Goal: Information Seeking & Learning: Learn about a topic

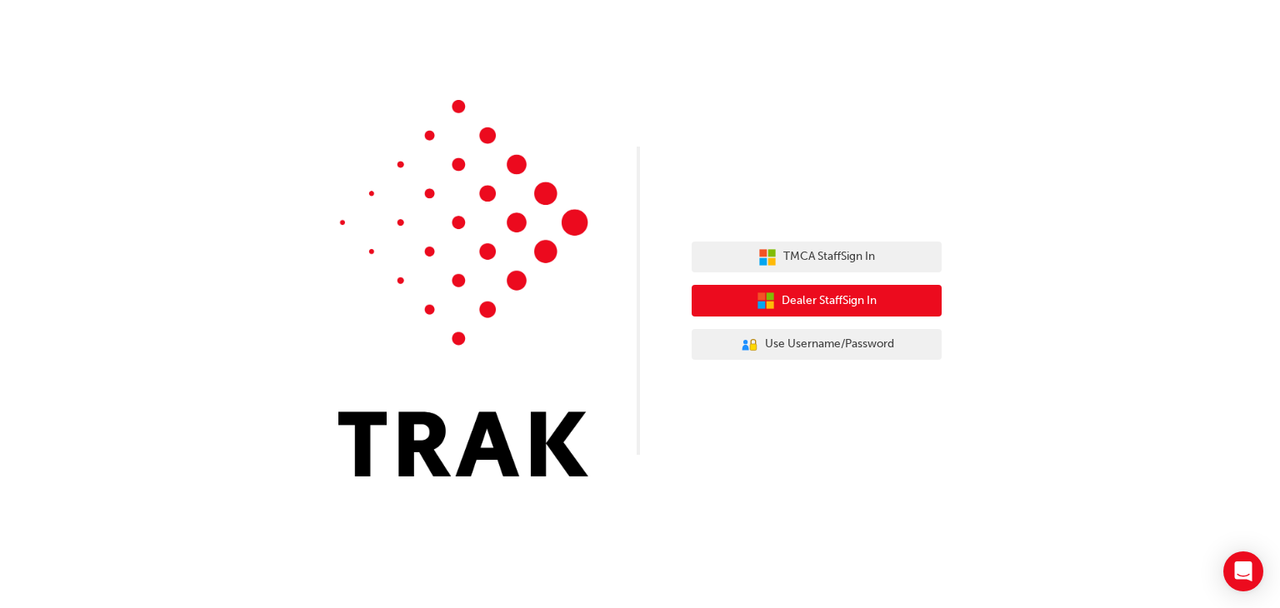
click at [825, 301] on span "Dealer Staff Sign In" at bounding box center [829, 301] width 95 height 19
click at [847, 302] on span "Dealer Staff Sign In" at bounding box center [829, 301] width 95 height 19
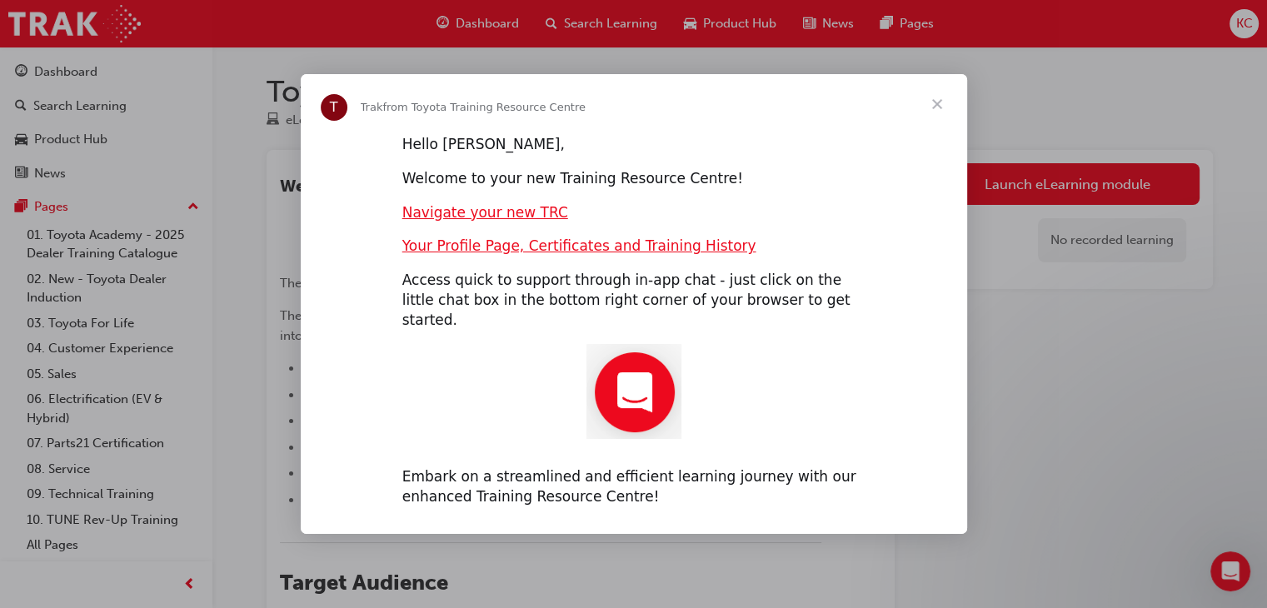
click at [938, 114] on span "Close" at bounding box center [937, 104] width 60 height 60
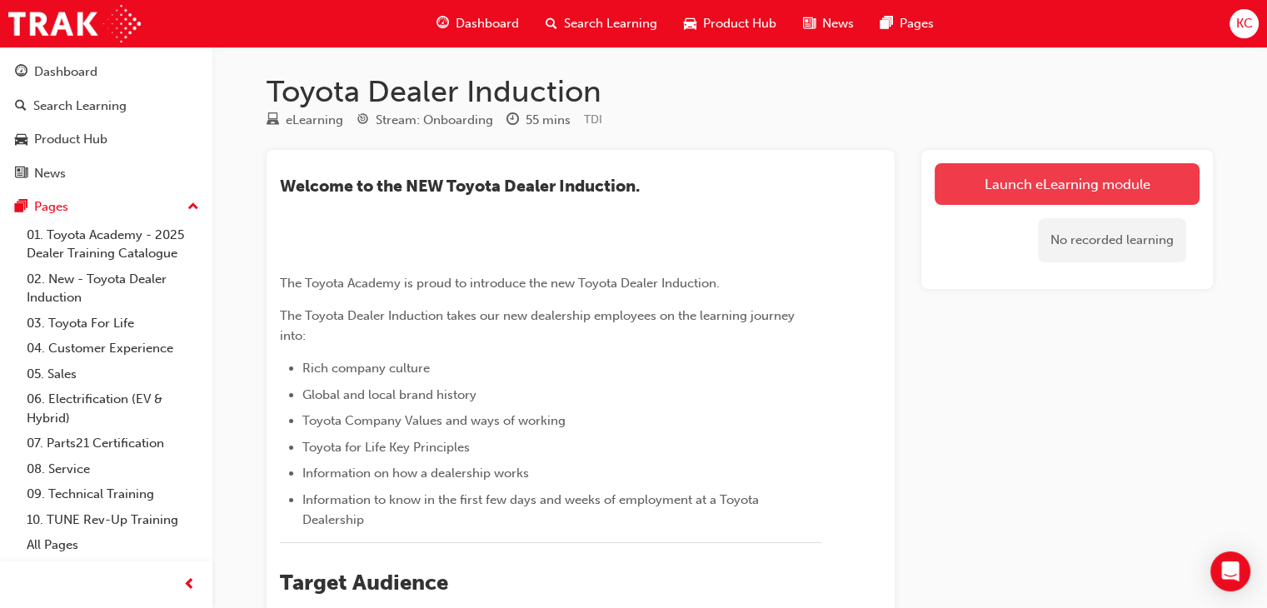
click at [1012, 181] on link "Launch eLearning module" at bounding box center [1067, 184] width 265 height 42
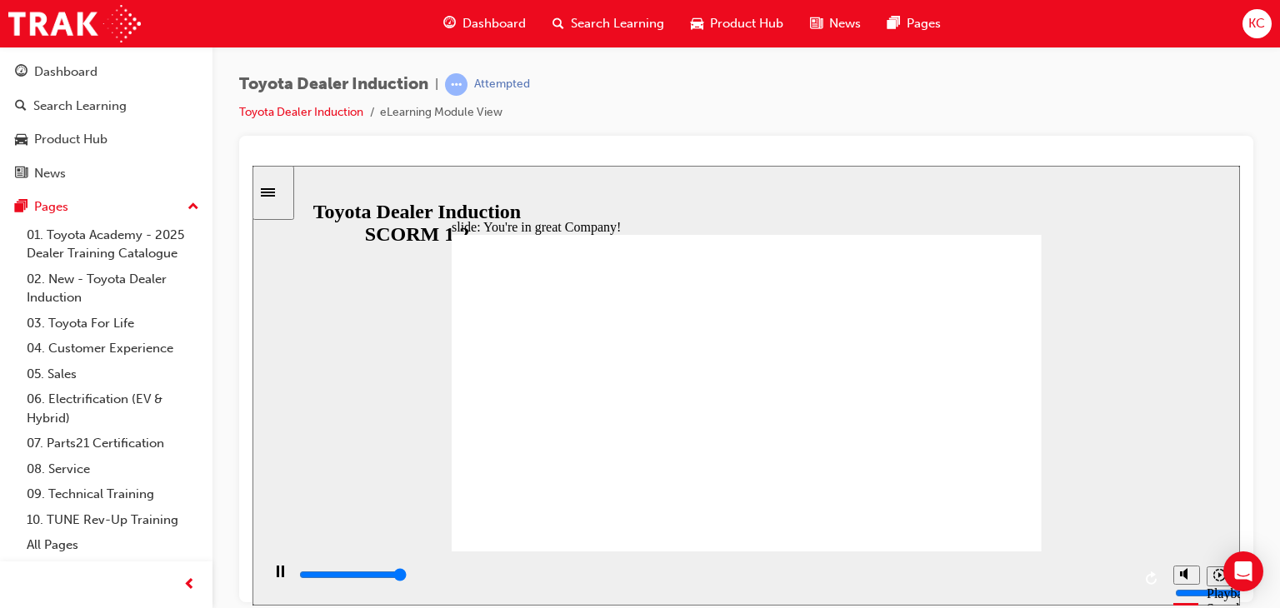
type input "7500"
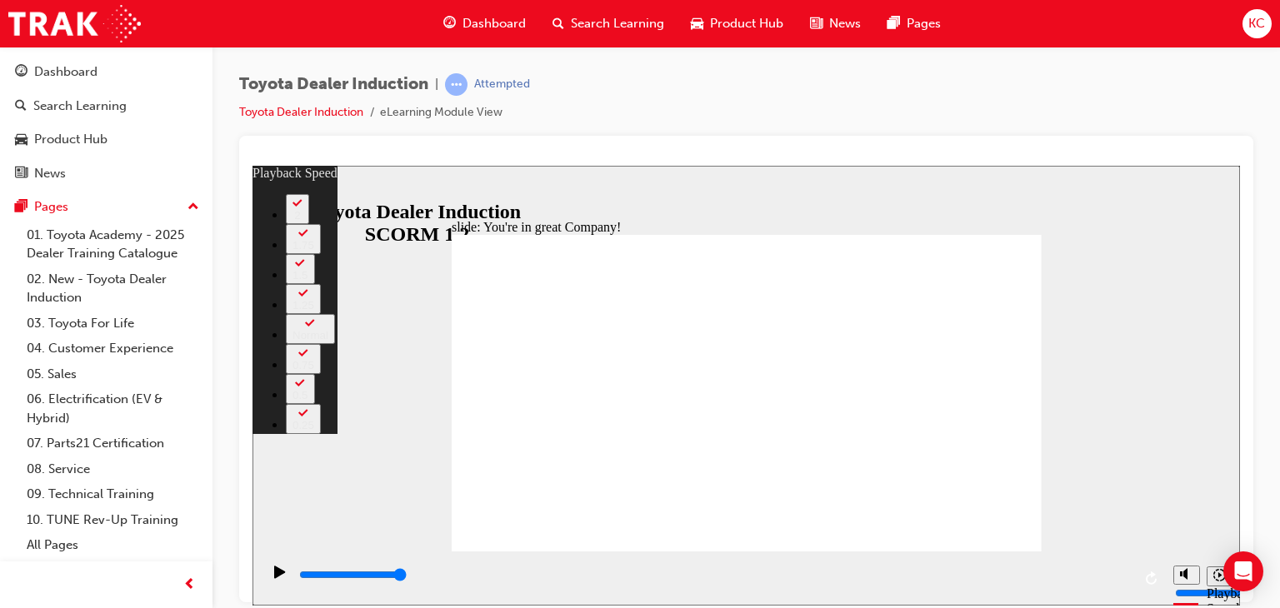
type input "156"
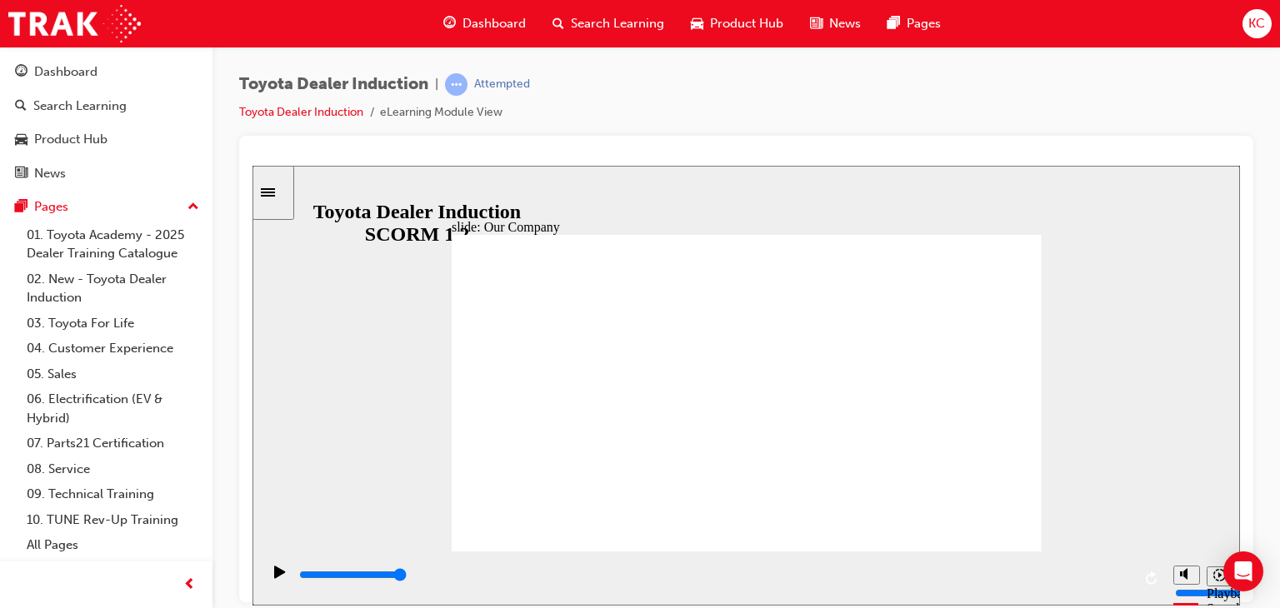
drag, startPoint x: 589, startPoint y: 489, endPoint x: 602, endPoint y: 487, distance: 12.6
drag, startPoint x: 581, startPoint y: 482, endPoint x: 735, endPoint y: 481, distance: 154.2
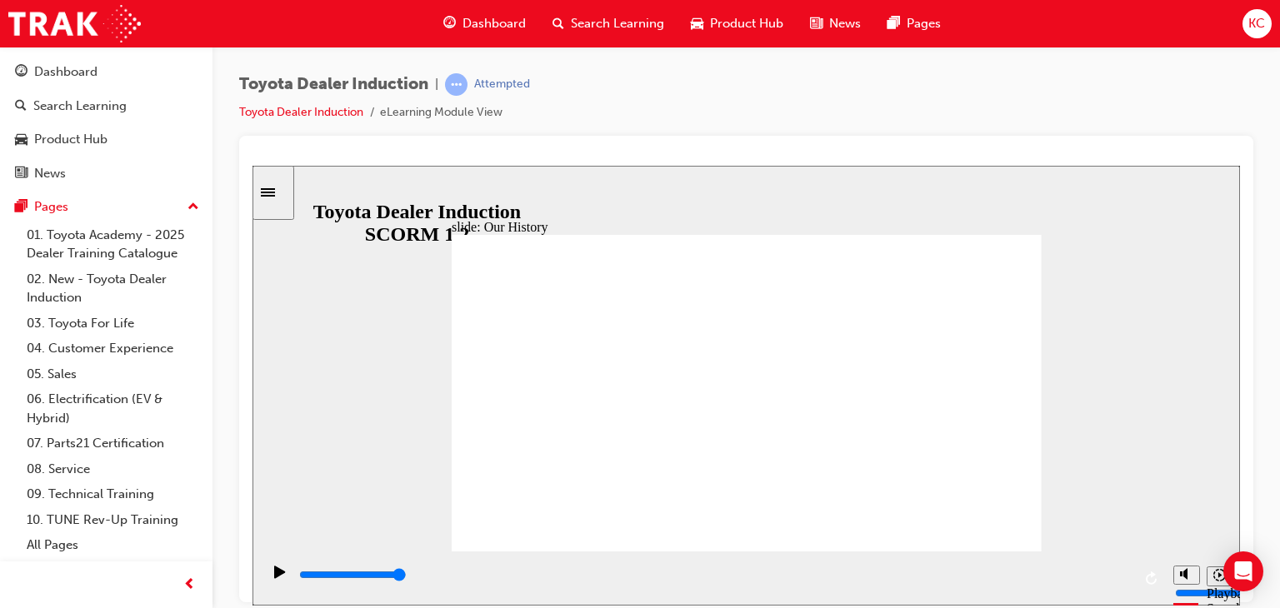
drag, startPoint x: 752, startPoint y: 482, endPoint x: 913, endPoint y: 472, distance: 162.0
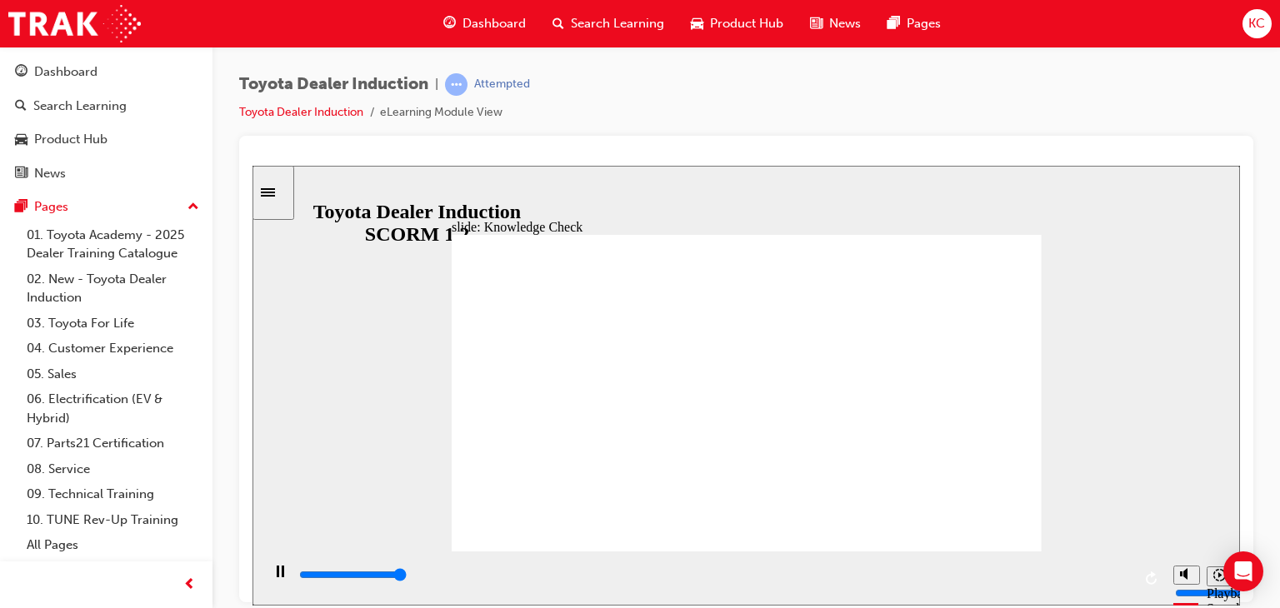
type input "5000"
radio input "true"
type input "5000"
radio input "true"
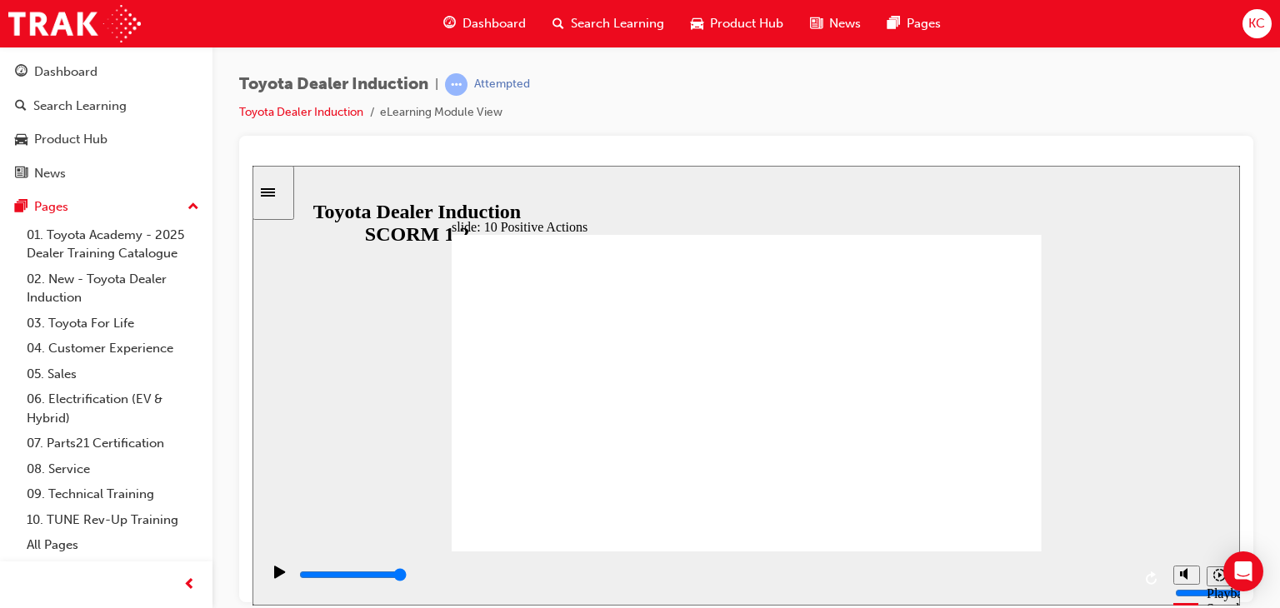
drag, startPoint x: 1011, startPoint y: 509, endPoint x: 1005, endPoint y: 522, distance: 14.6
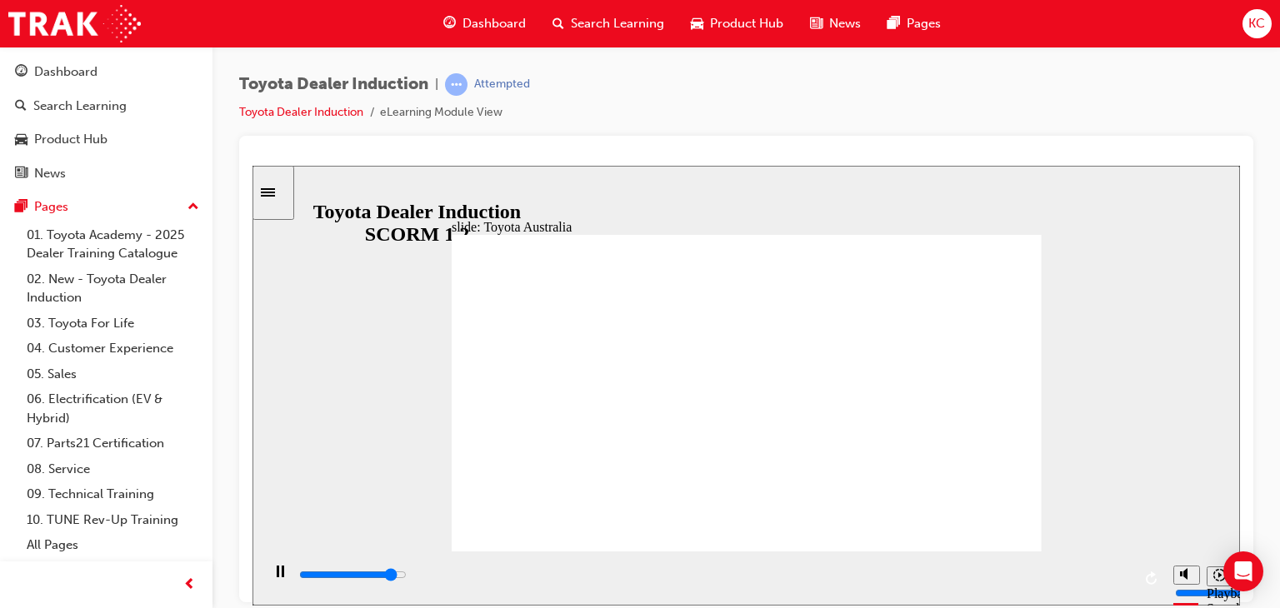
type input "15300"
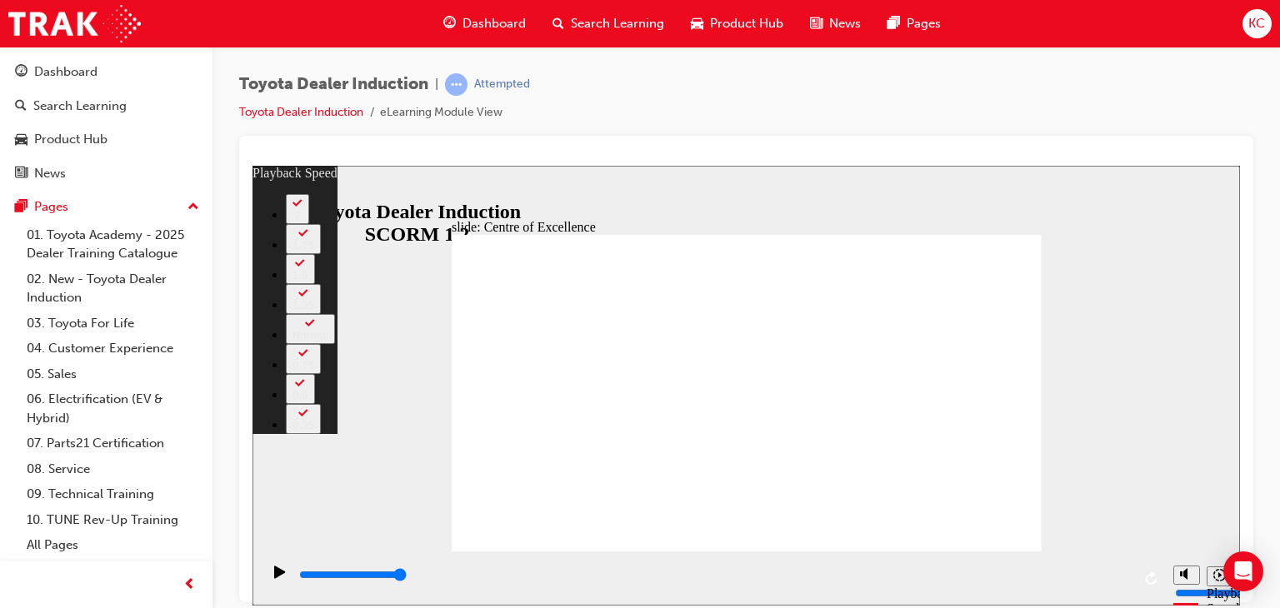
type input "248"
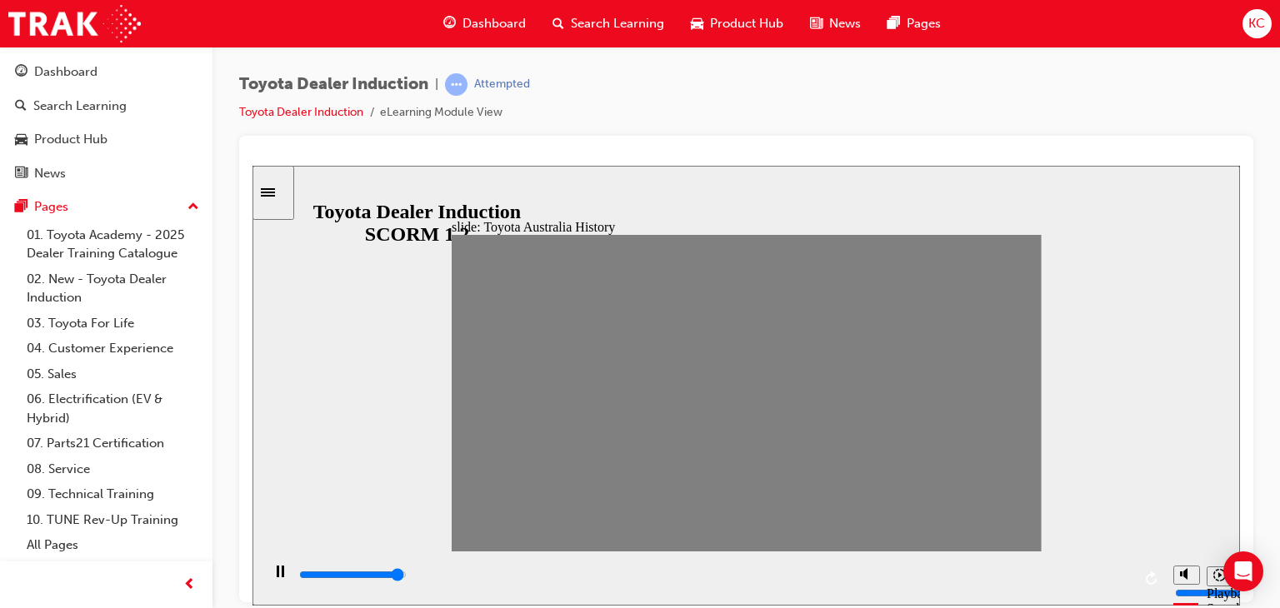
drag, startPoint x: 480, startPoint y: 397, endPoint x: 502, endPoint y: 397, distance: 21.7
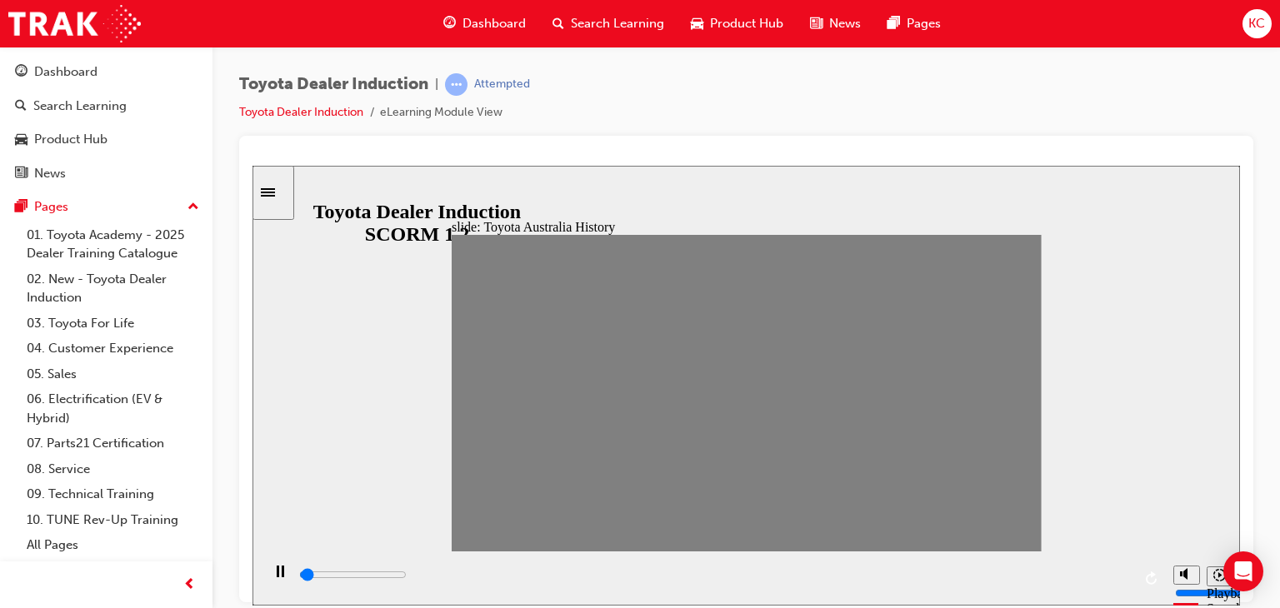
drag, startPoint x: 533, startPoint y: 400, endPoint x: 553, endPoint y: 399, distance: 20.0
drag, startPoint x: 554, startPoint y: 397, endPoint x: 577, endPoint y: 398, distance: 23.3
drag, startPoint x: 582, startPoint y: 397, endPoint x: 601, endPoint y: 397, distance: 19.2
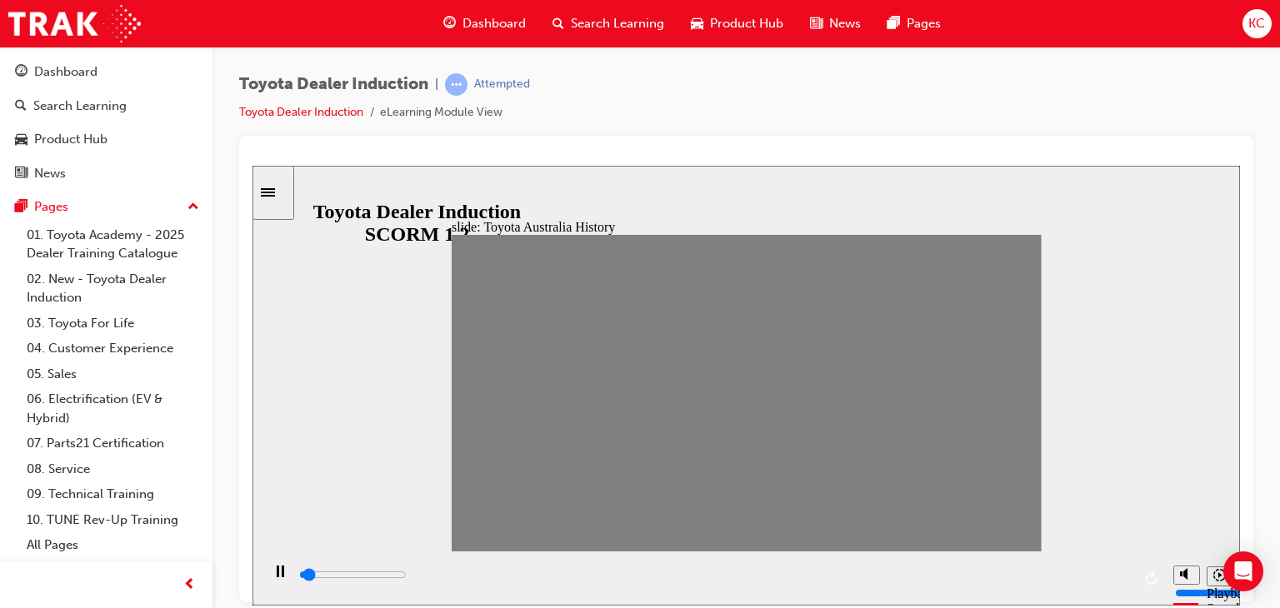
drag, startPoint x: 607, startPoint y: 392, endPoint x: 635, endPoint y: 396, distance: 28.5
drag, startPoint x: 626, startPoint y: 389, endPoint x: 660, endPoint y: 404, distance: 37.3
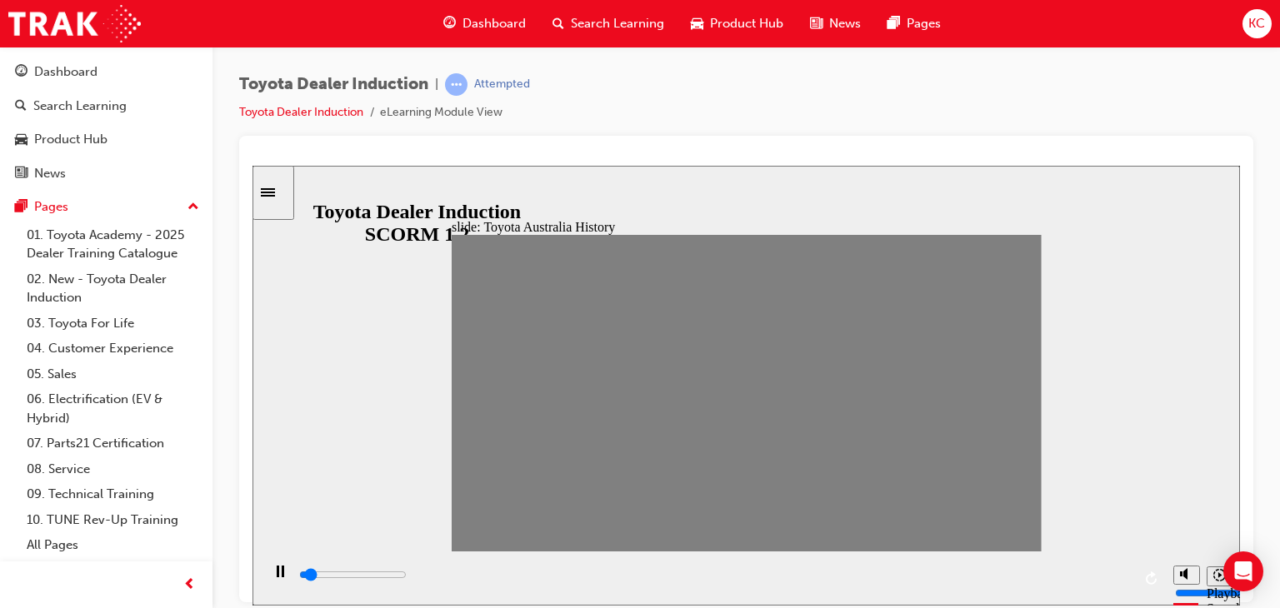
drag, startPoint x: 667, startPoint y: 401, endPoint x: 684, endPoint y: 399, distance: 17.6
drag, startPoint x: 693, startPoint y: 397, endPoint x: 717, endPoint y: 398, distance: 24.2
drag, startPoint x: 713, startPoint y: 399, endPoint x: 737, endPoint y: 402, distance: 23.5
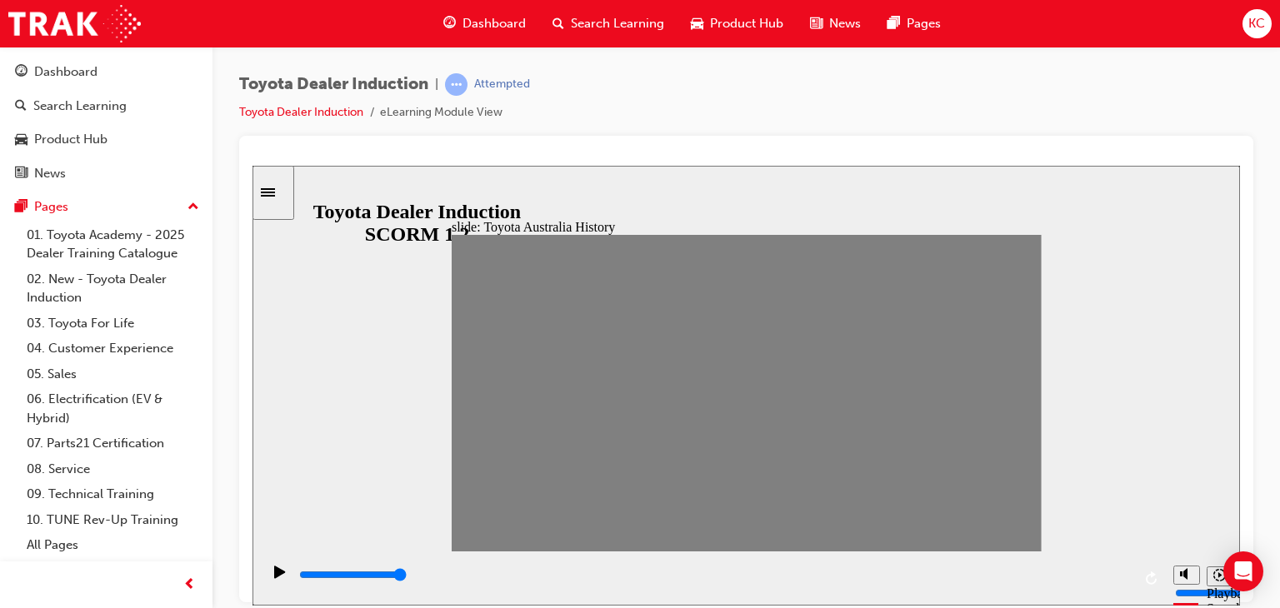
drag, startPoint x: 741, startPoint y: 402, endPoint x: 768, endPoint y: 402, distance: 27.5
drag, startPoint x: 776, startPoint y: 399, endPoint x: 797, endPoint y: 400, distance: 20.8
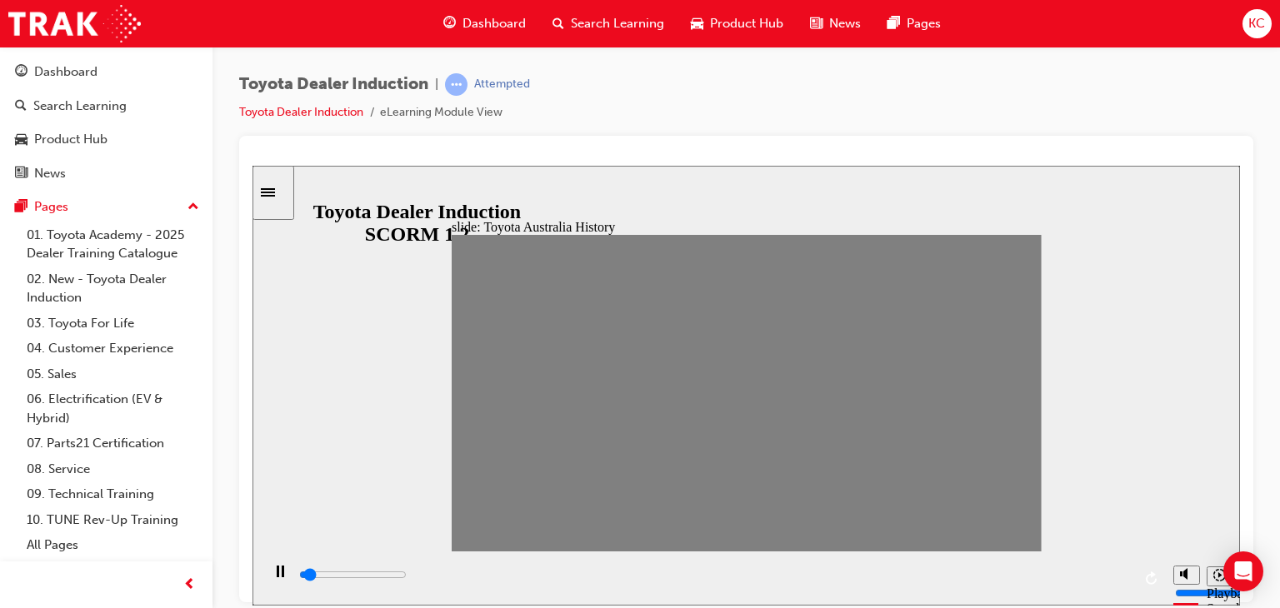
drag, startPoint x: 802, startPoint y: 402, endPoint x: 821, endPoint y: 402, distance: 19.2
drag, startPoint x: 821, startPoint y: 398, endPoint x: 847, endPoint y: 399, distance: 25.8
drag, startPoint x: 859, startPoint y: 402, endPoint x: 876, endPoint y: 401, distance: 16.7
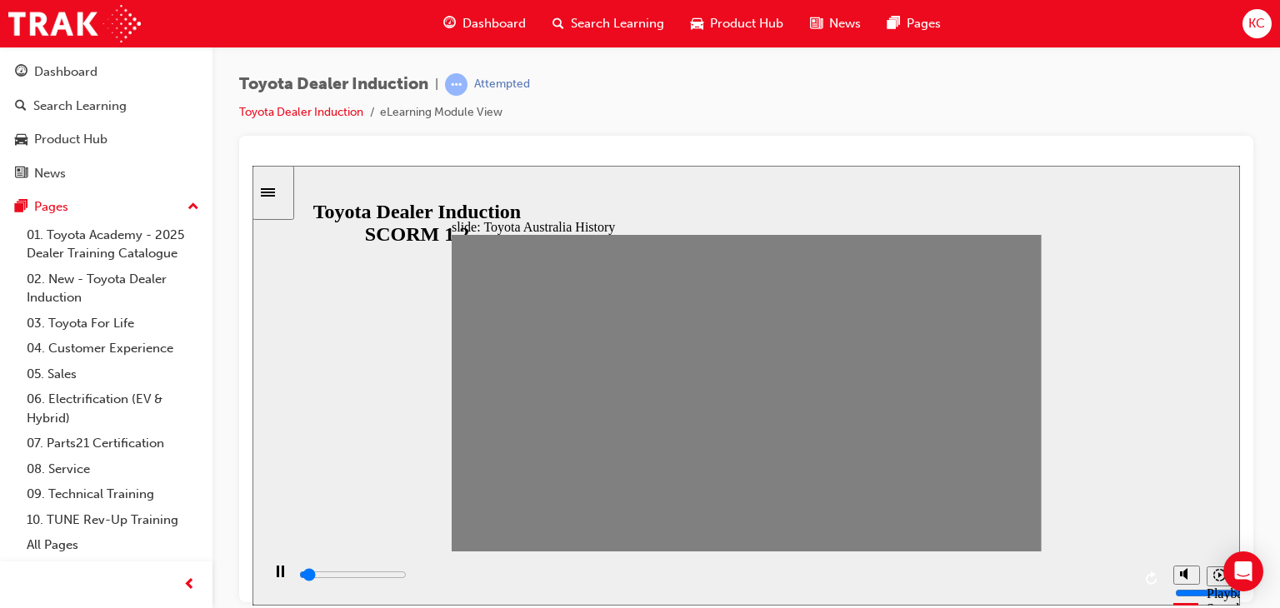
drag, startPoint x: 881, startPoint y: 400, endPoint x: 897, endPoint y: 400, distance: 15.8
drag, startPoint x: 911, startPoint y: 398, endPoint x: 929, endPoint y: 401, distance: 18.5
drag, startPoint x: 942, startPoint y: 397, endPoint x: 958, endPoint y: 399, distance: 16.0
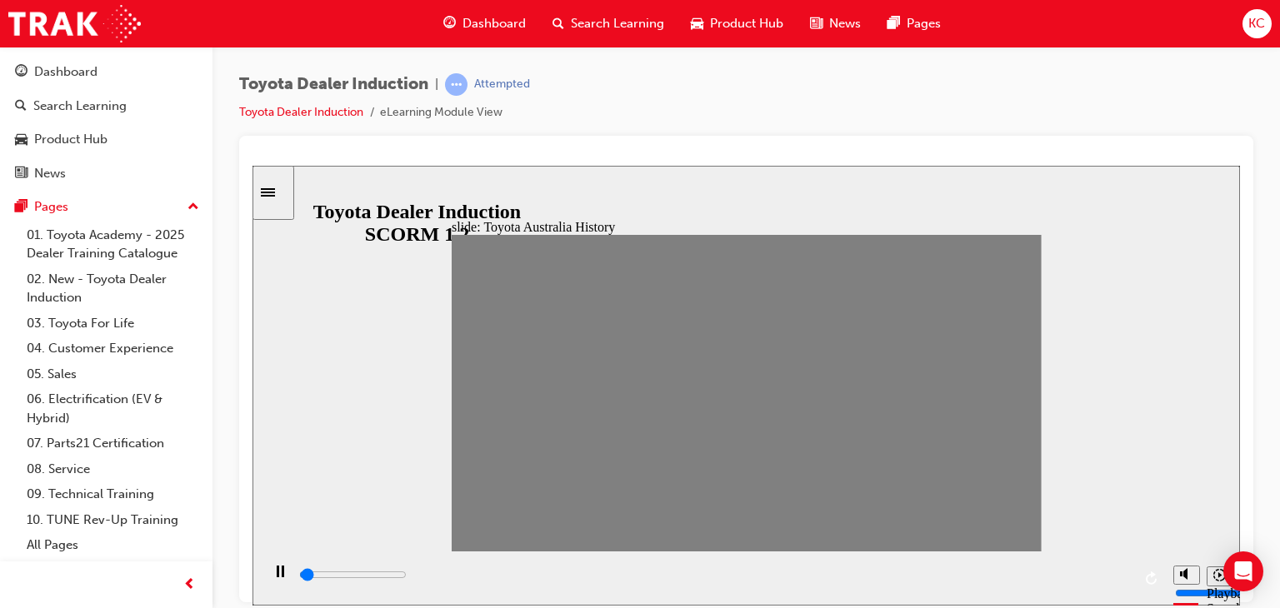
drag, startPoint x: 980, startPoint y: 392, endPoint x: 1014, endPoint y: 393, distance: 34.2
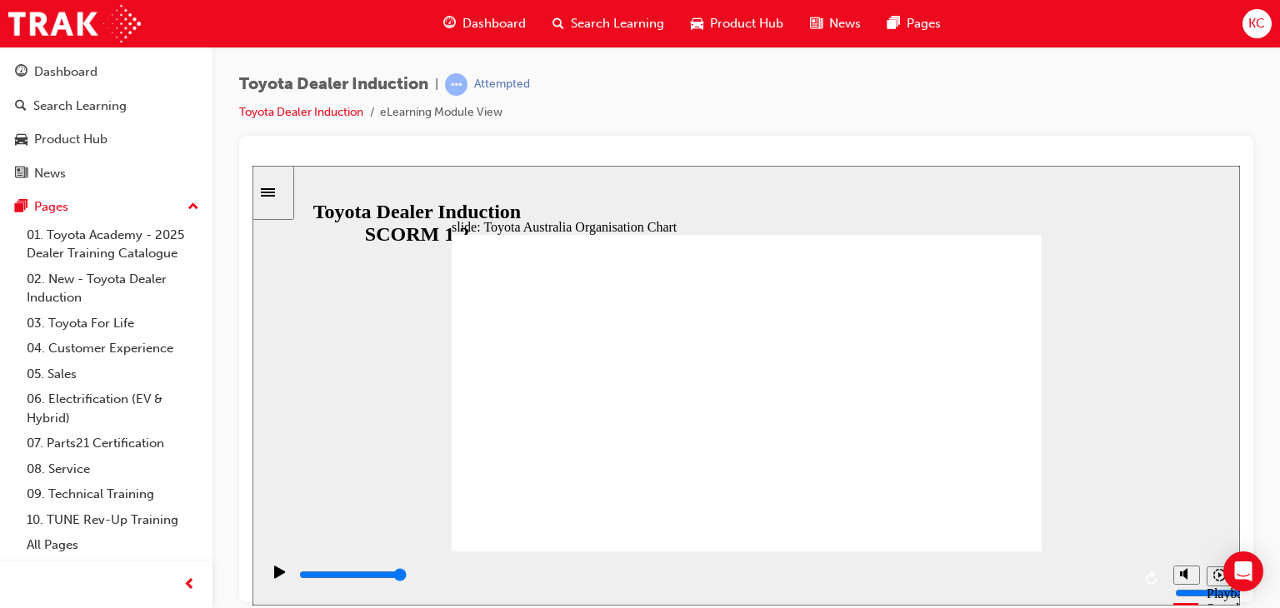
type input "5000"
radio input "true"
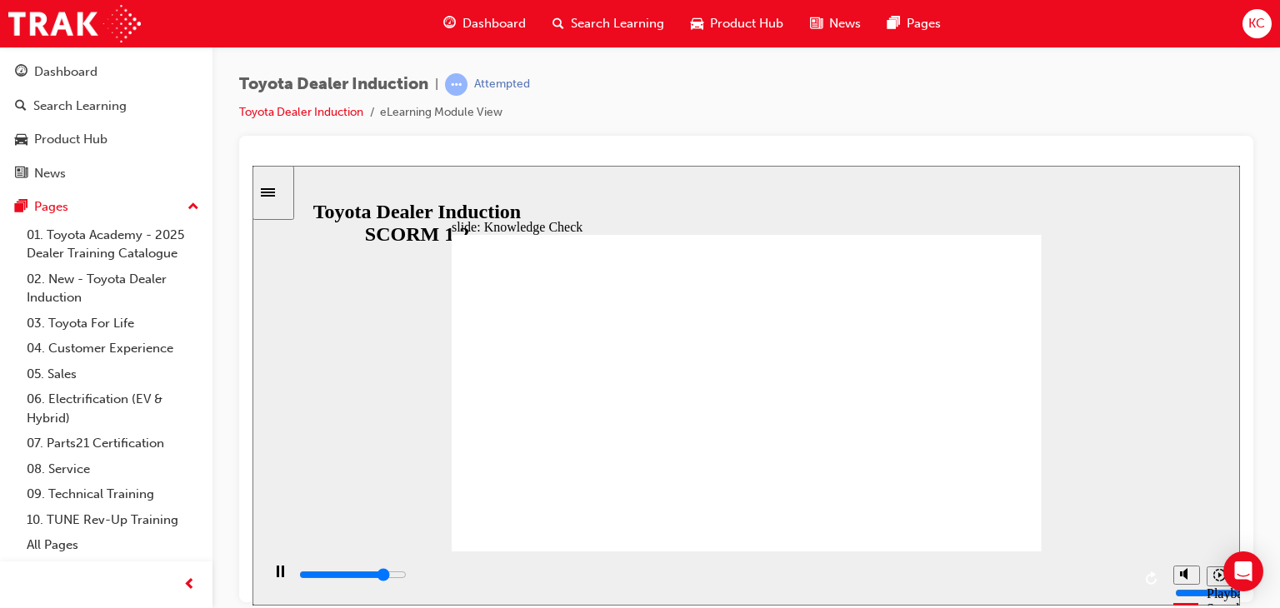
type input "4100"
radio input "true"
type input "5000"
radio input "true"
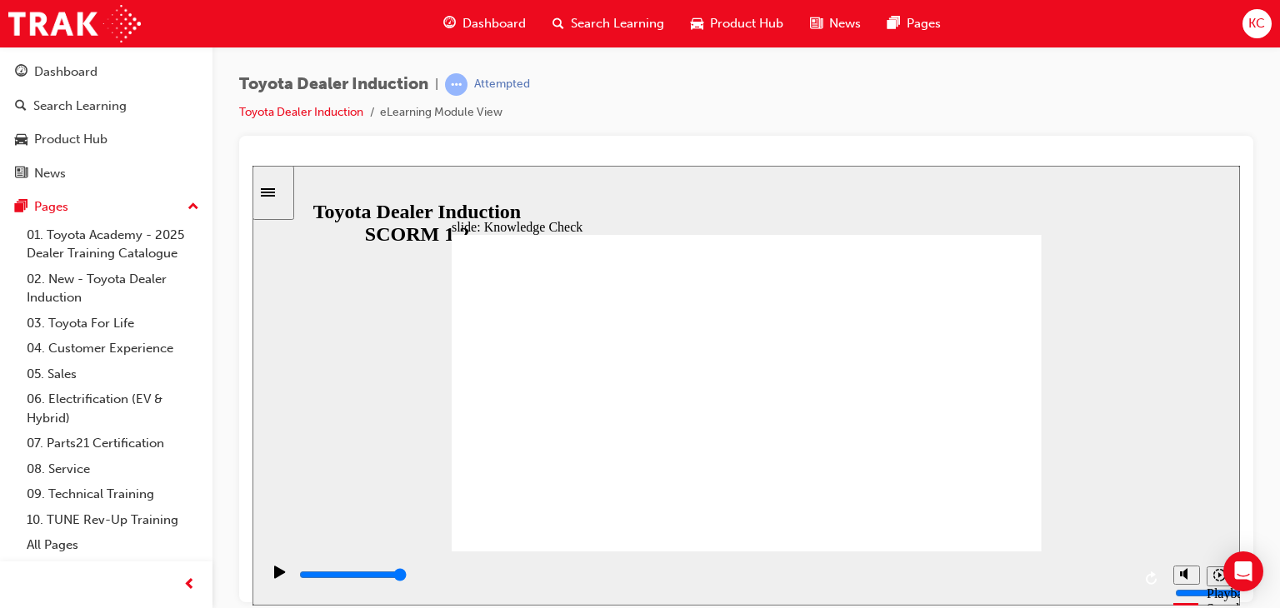
type input "9200"
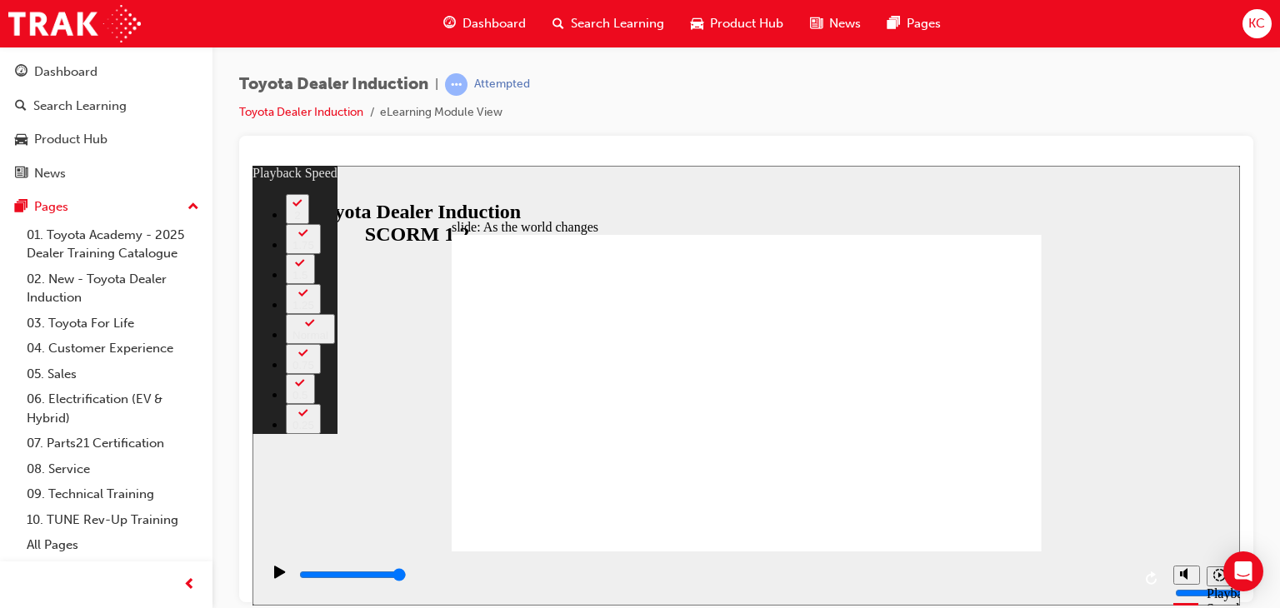
type input "128"
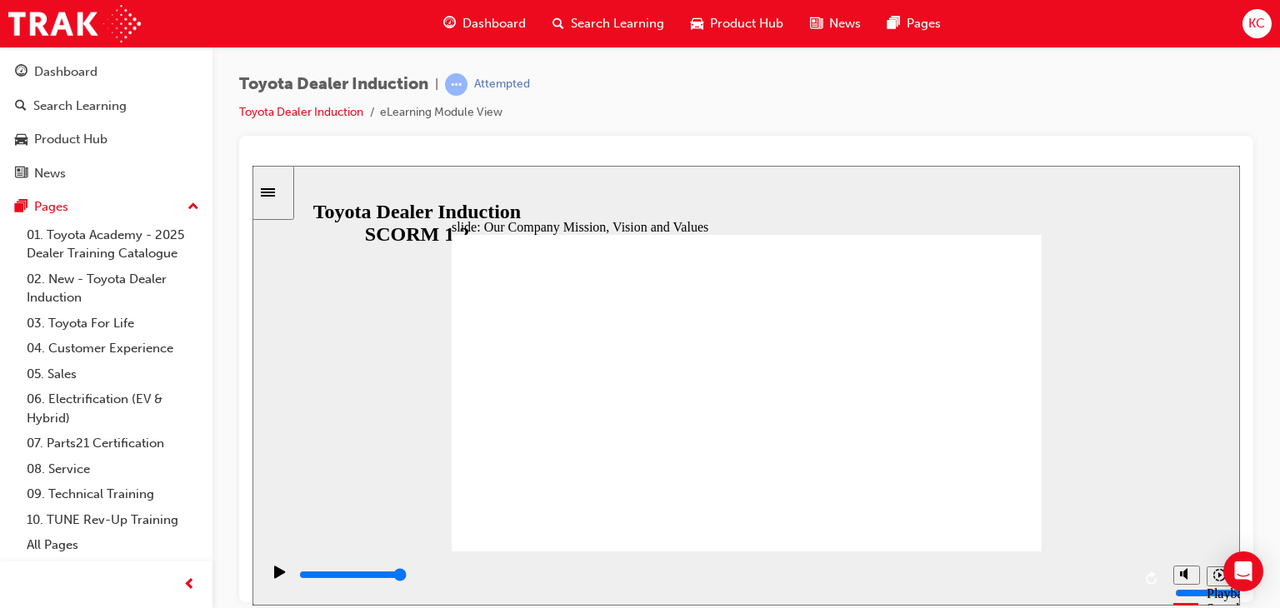
type input "4100"
type input "5000"
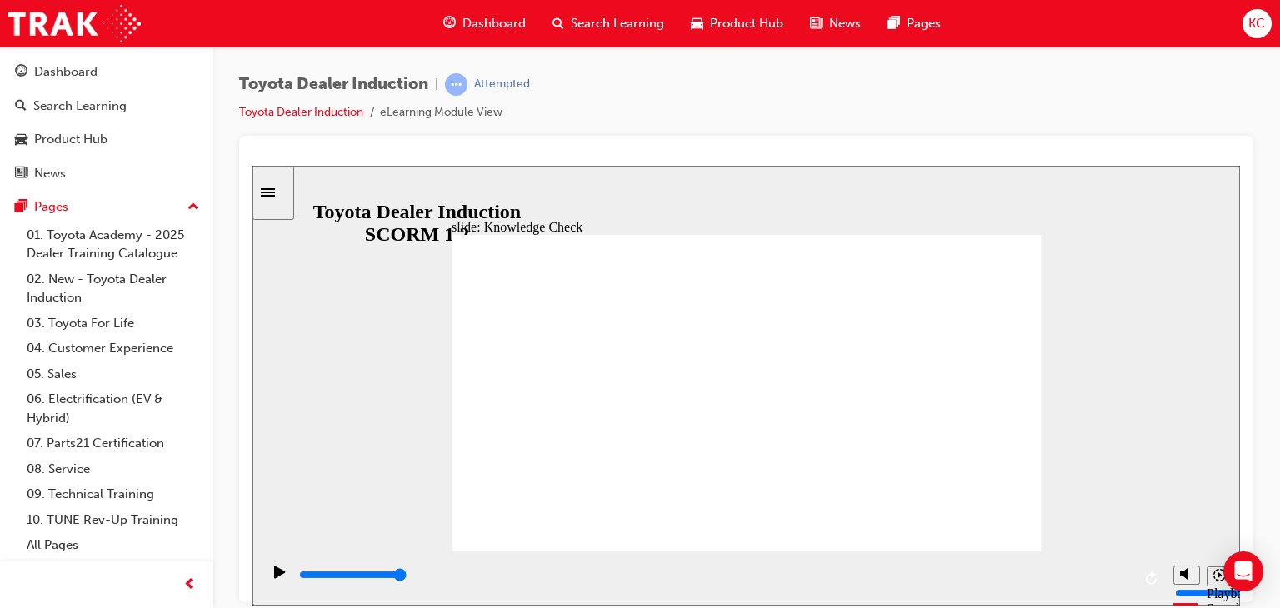
type input "Q"
type input "QU"
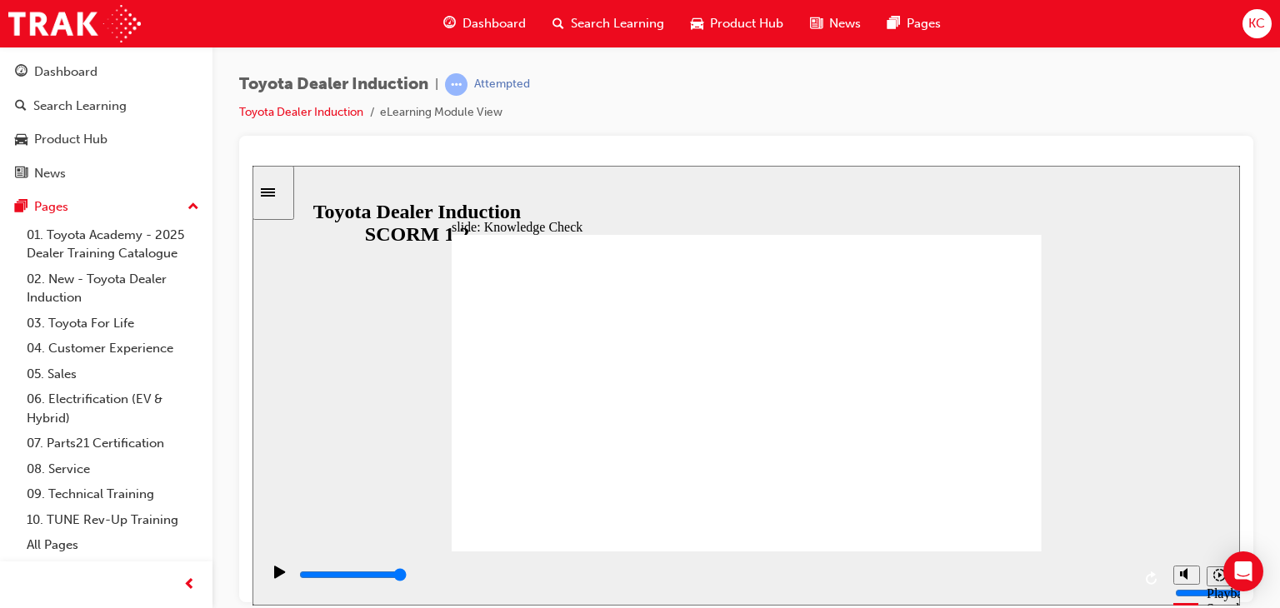
type input "QUA"
type input "QUAL"
type input "QUALI"
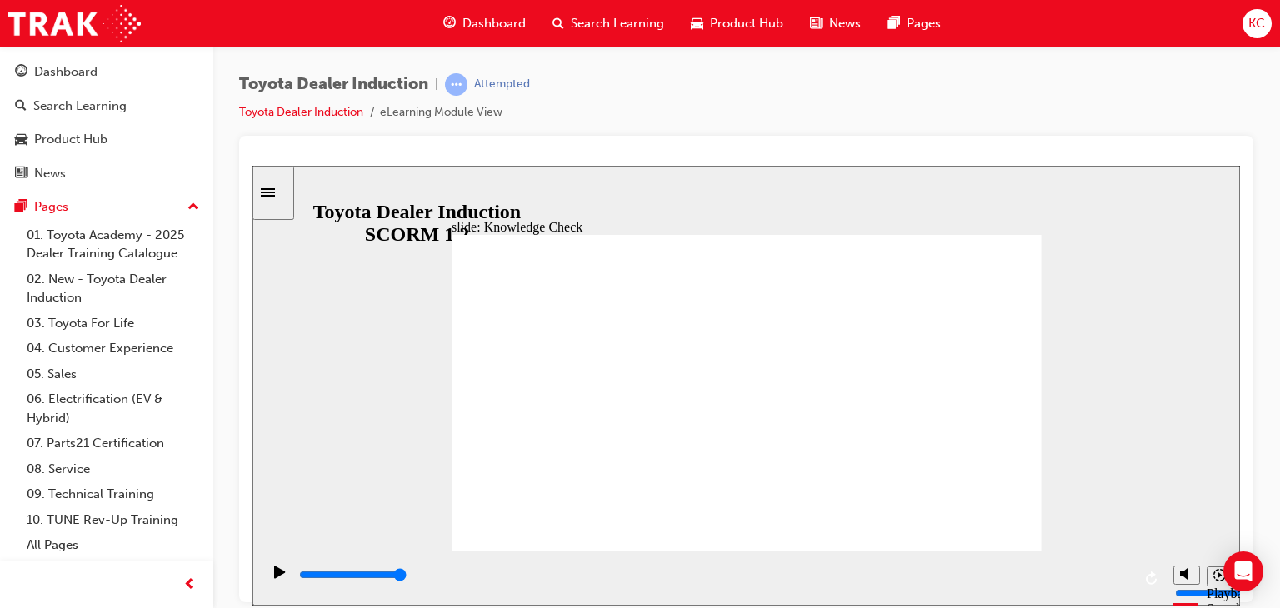
type input "QUALI"
type input "QUALIT"
type input "QUALITY"
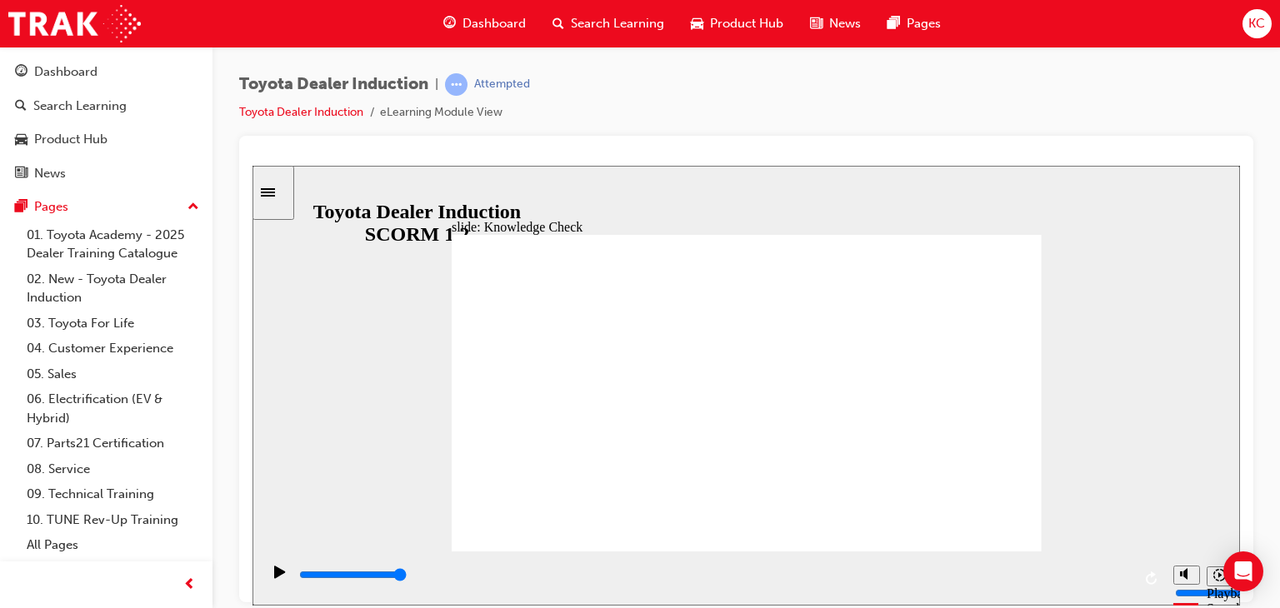
type input "QUALITY"
type input "5000"
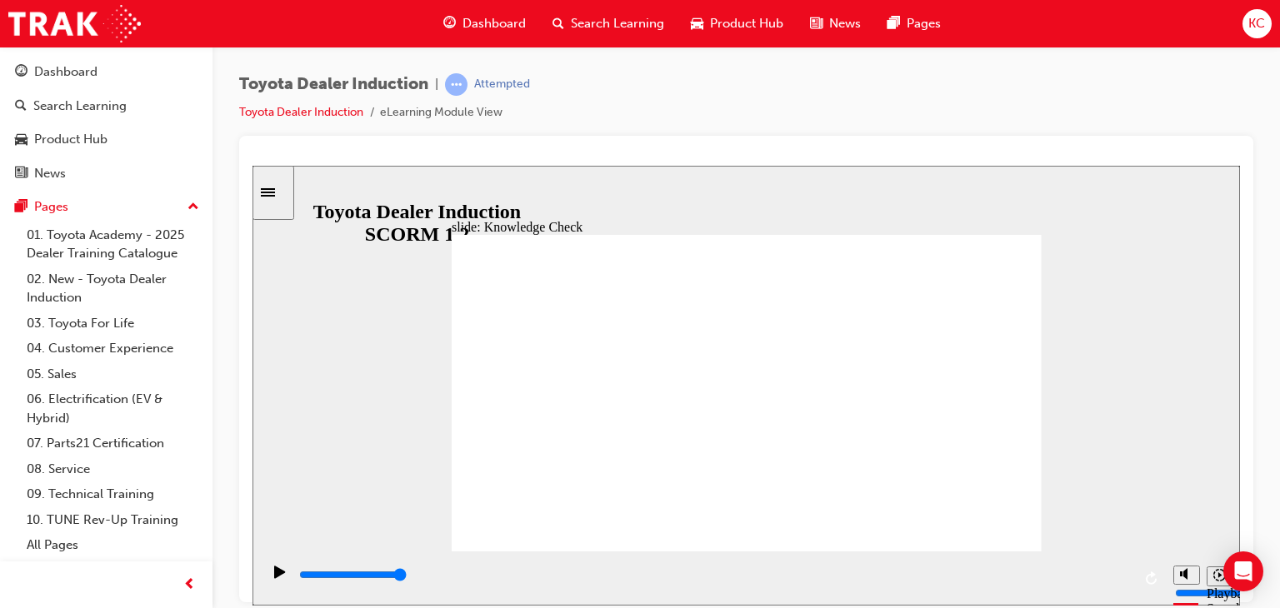
type input "I"
type input "IN"
type input "INN"
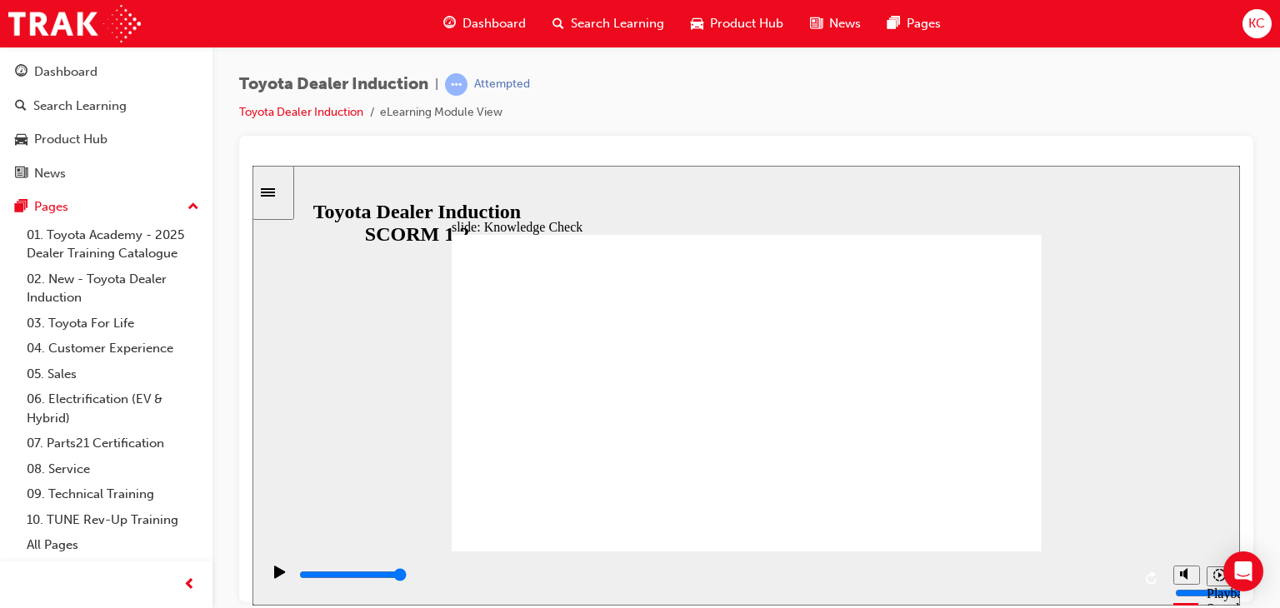
type input "INN"
type input "INNA"
type input "INNAV"
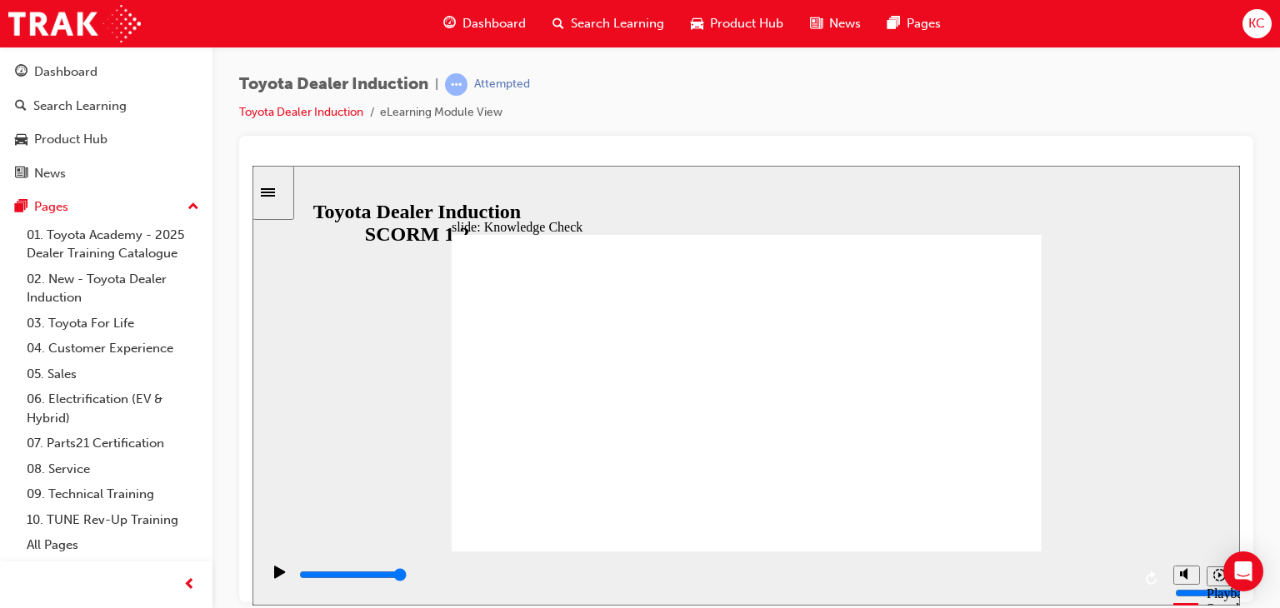
type input "INNAVA"
type input "INNAVAT"
type input "INNAVATI"
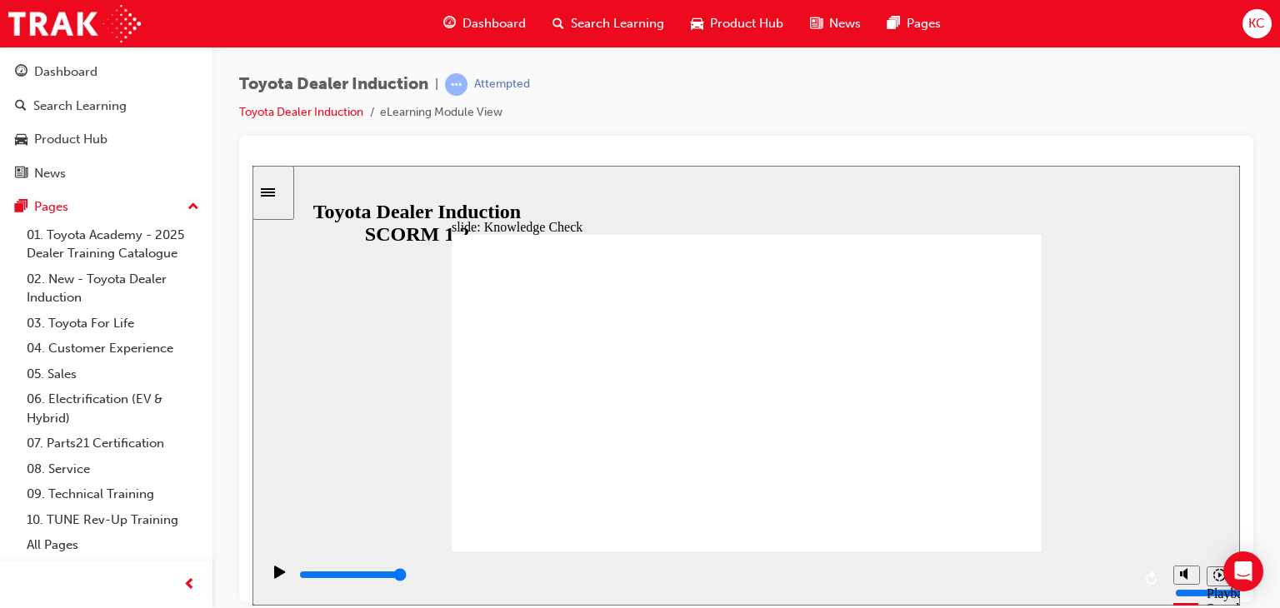
type input "INNAVATI"
type input "INNAVATIV"
type input "INNAVATIVE"
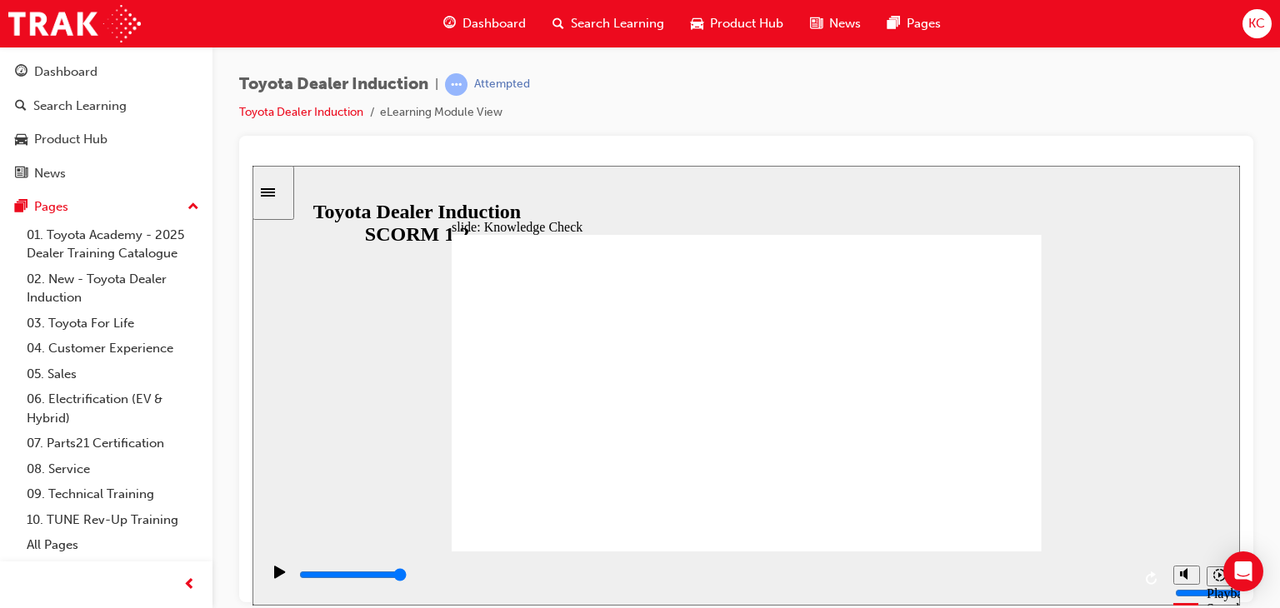
type input "INNAVATIVE"
type input "6500"
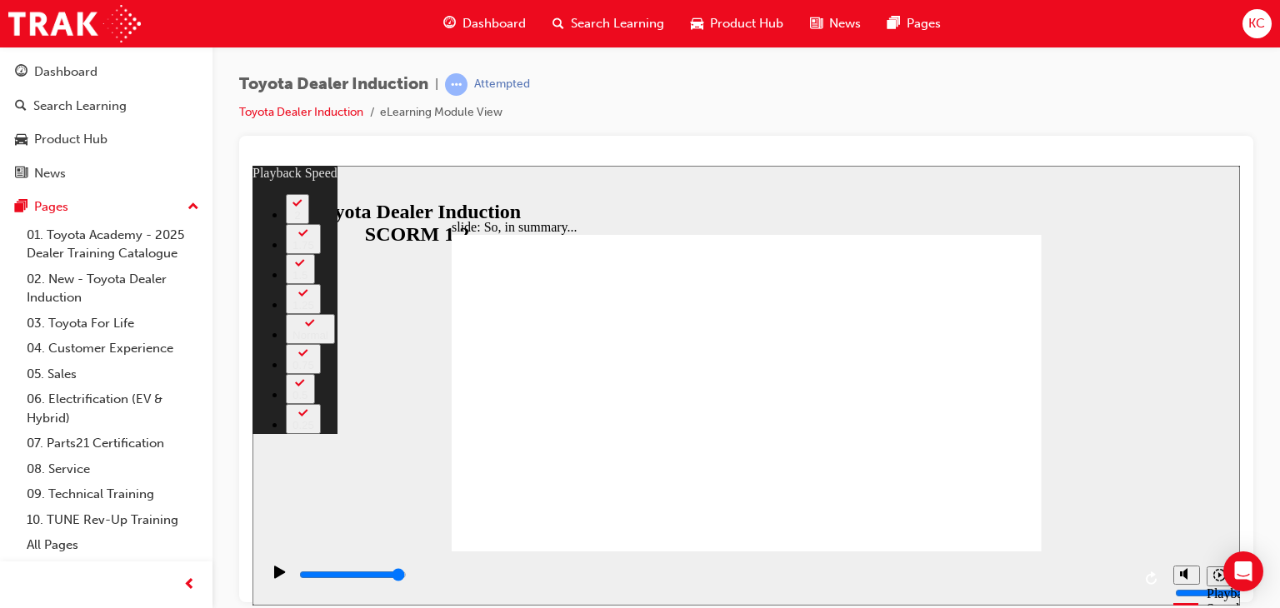
type input "128"
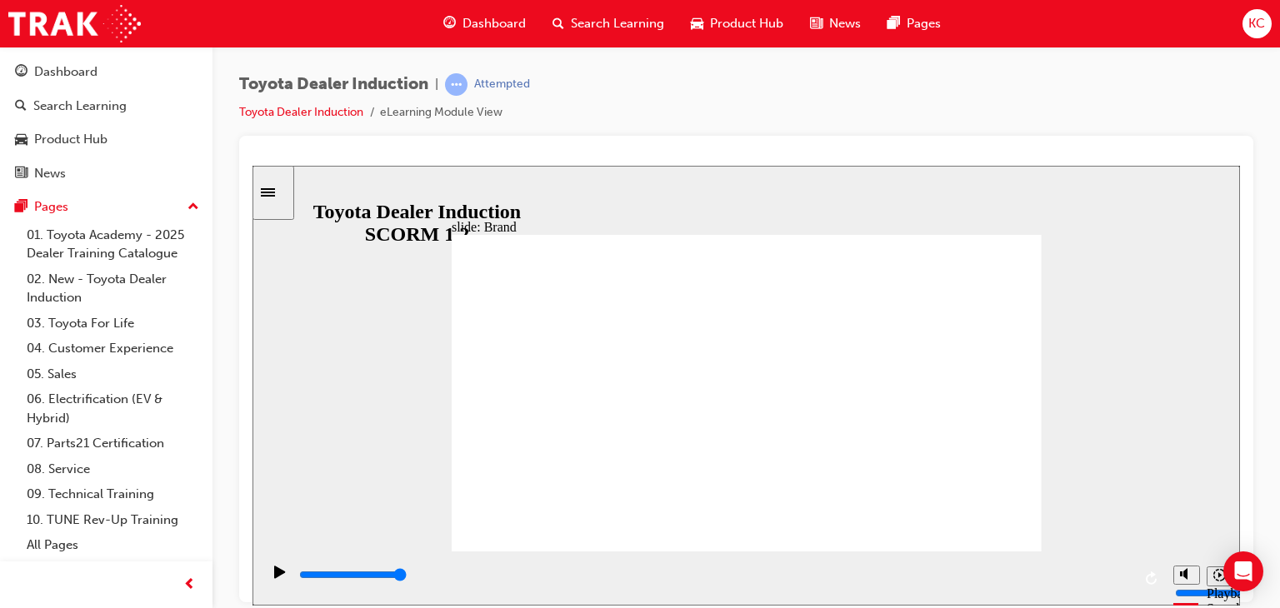
type input "8400"
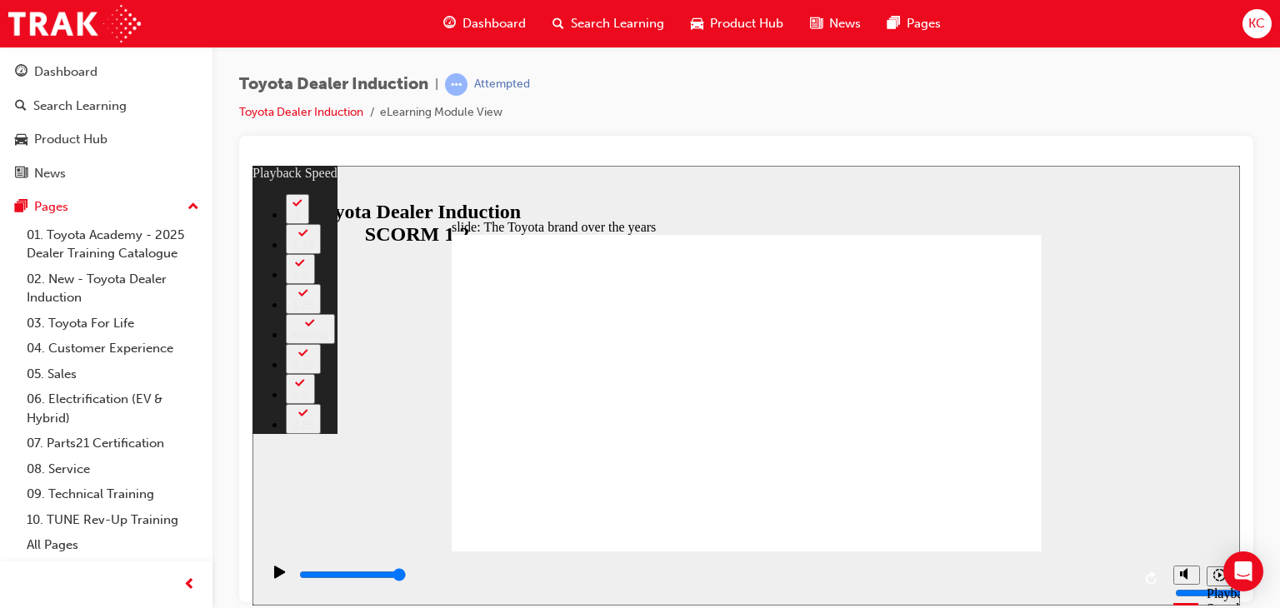
type input "165"
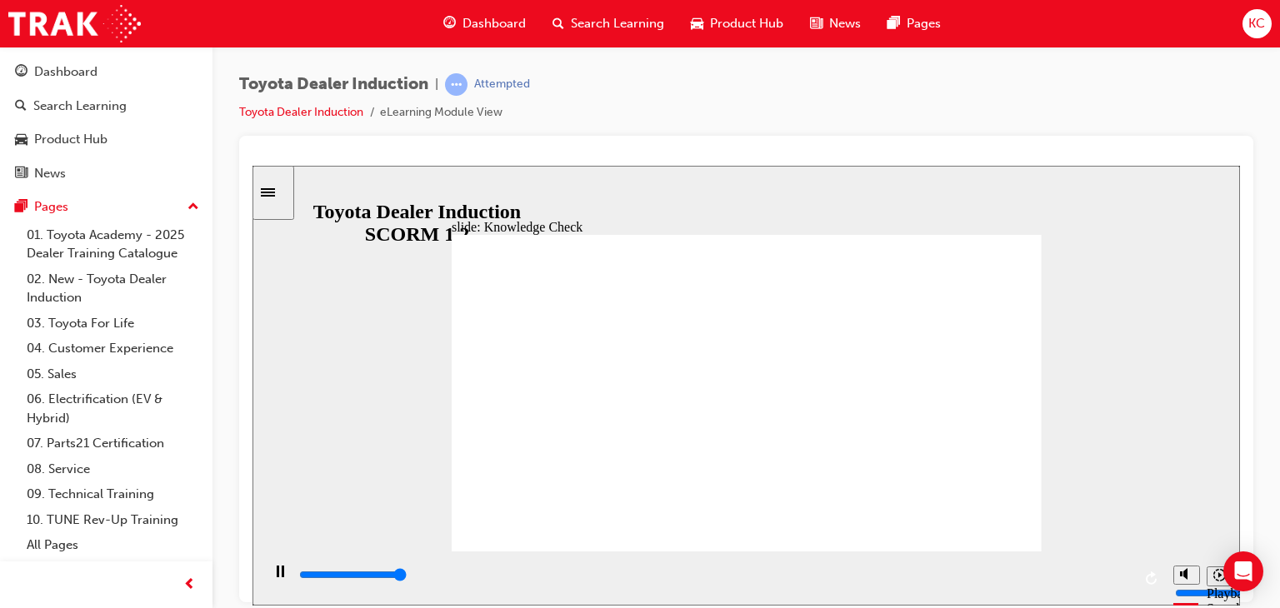
type input "5000"
radio input "true"
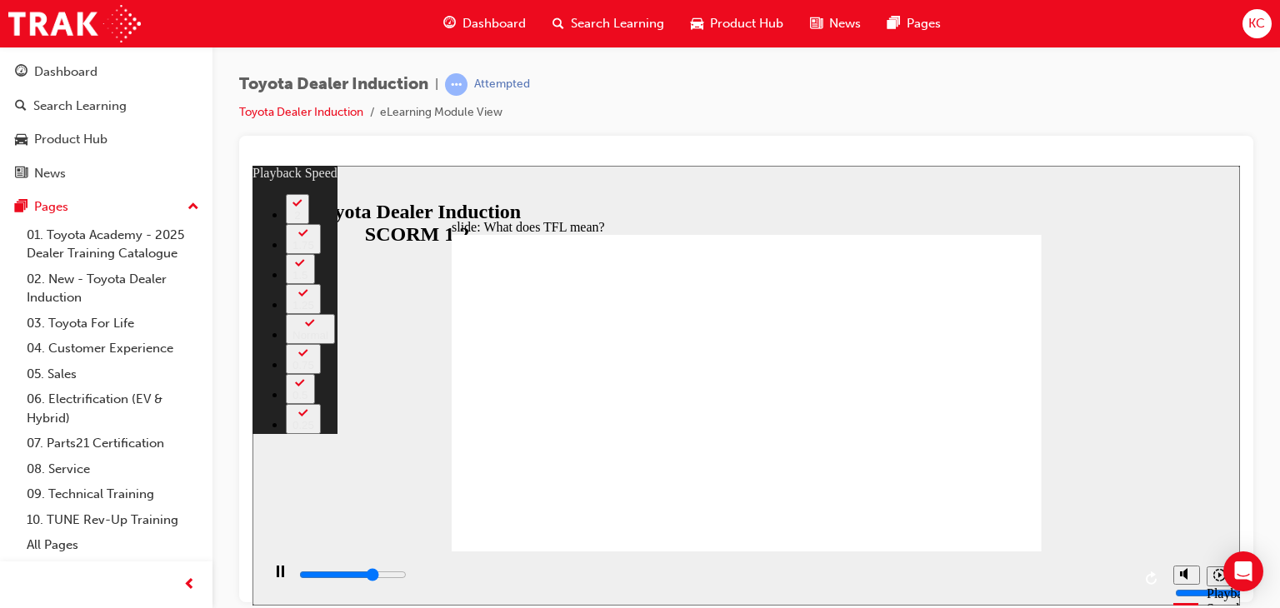
type input "7700"
type input "0"
type input "7900"
type input "0"
type input "8200"
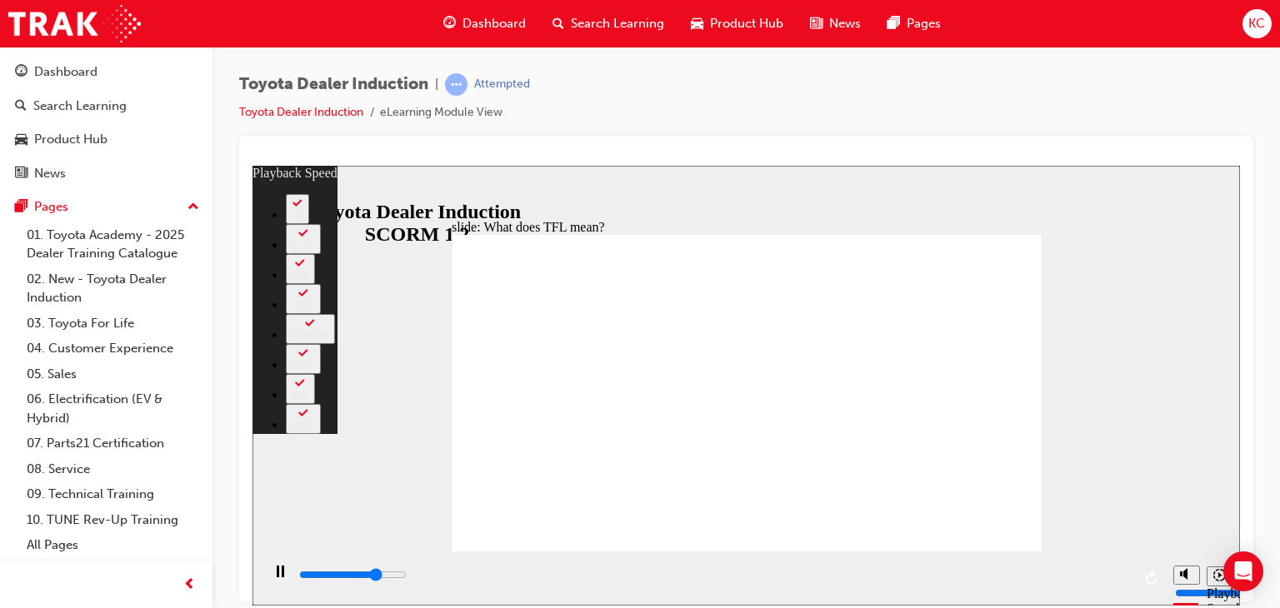
type input "1"
type input "8400"
type input "1"
type input "8700"
type input "1"
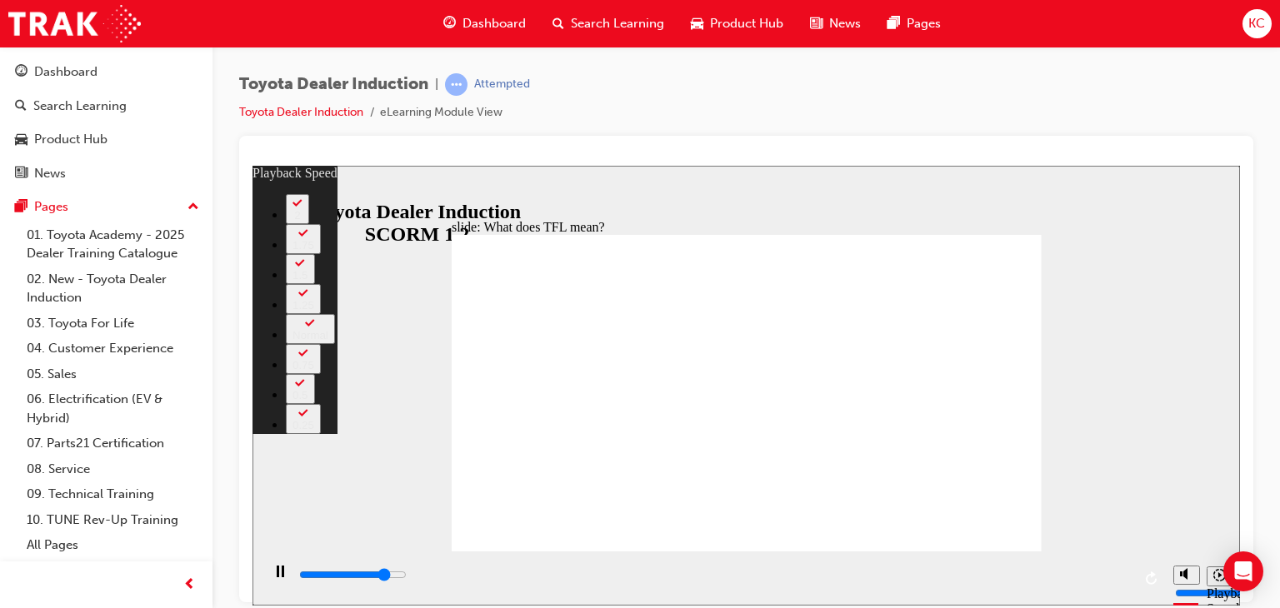
type input "9000"
type input "1"
type input "9200"
type input "2"
type input "9500"
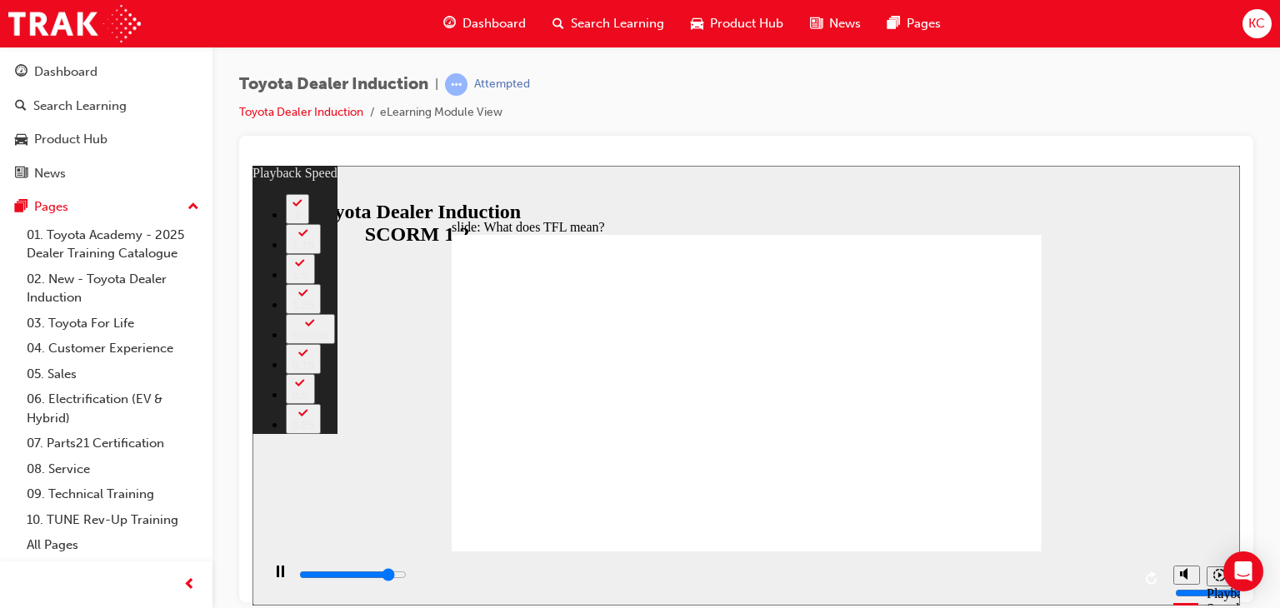
type input "2"
type input "9800"
type input "2"
type input "10000"
type input "2"
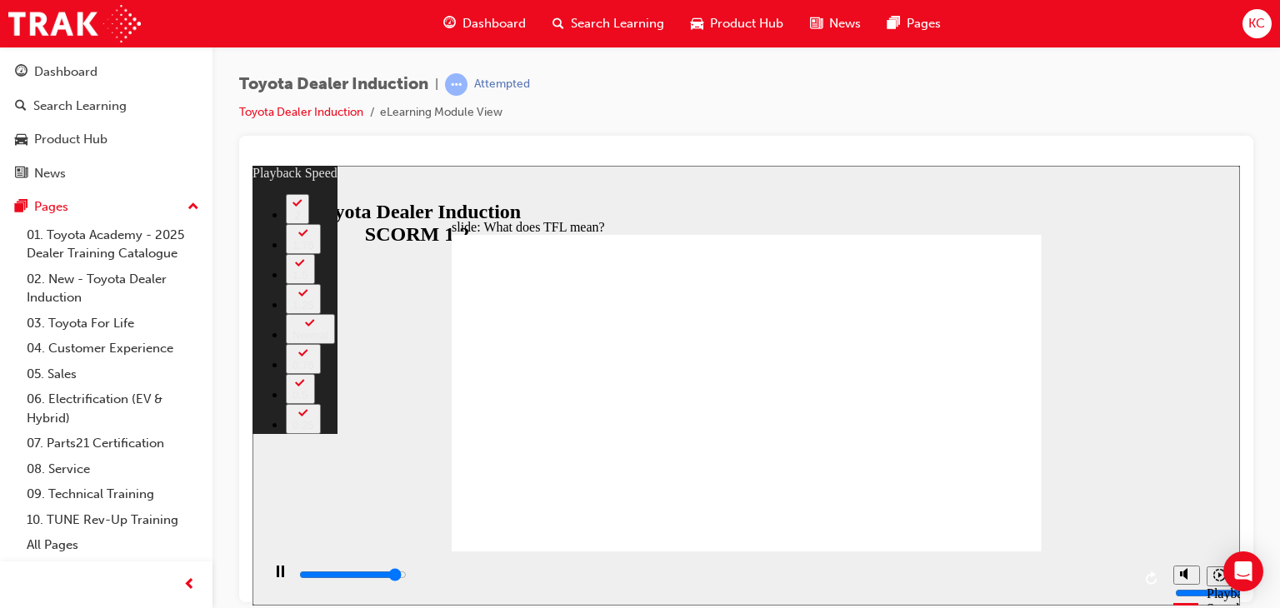
type input "10300"
type input "3"
type input "10600"
type input "3"
type input "10800"
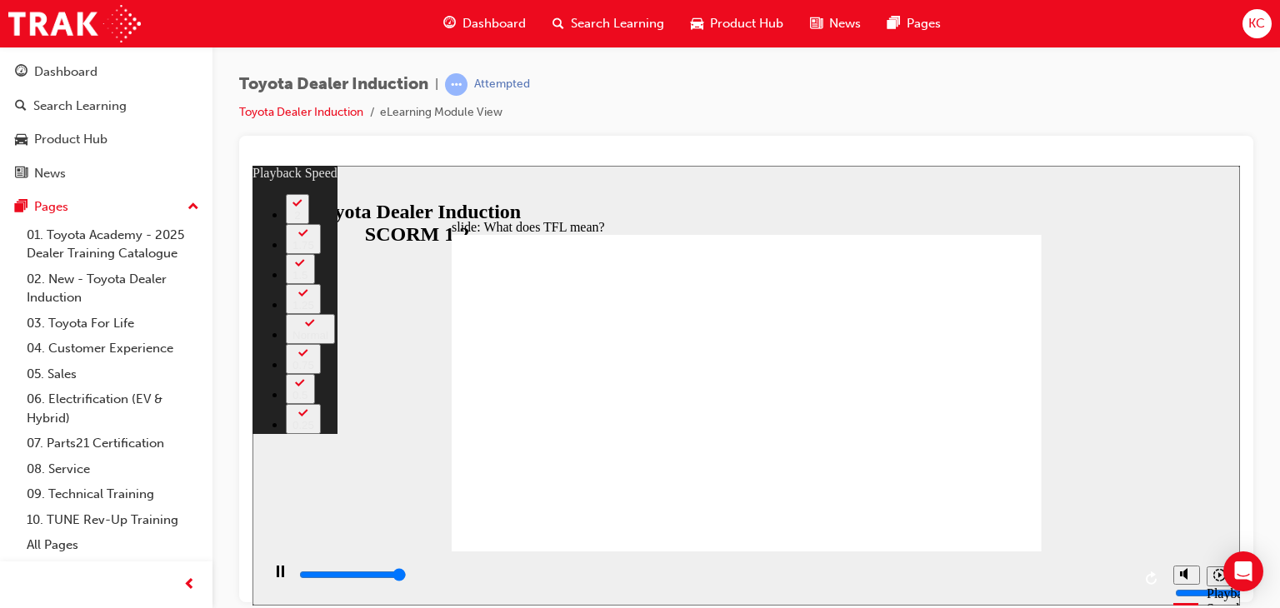
type input "3"
type input "10800"
type input "139"
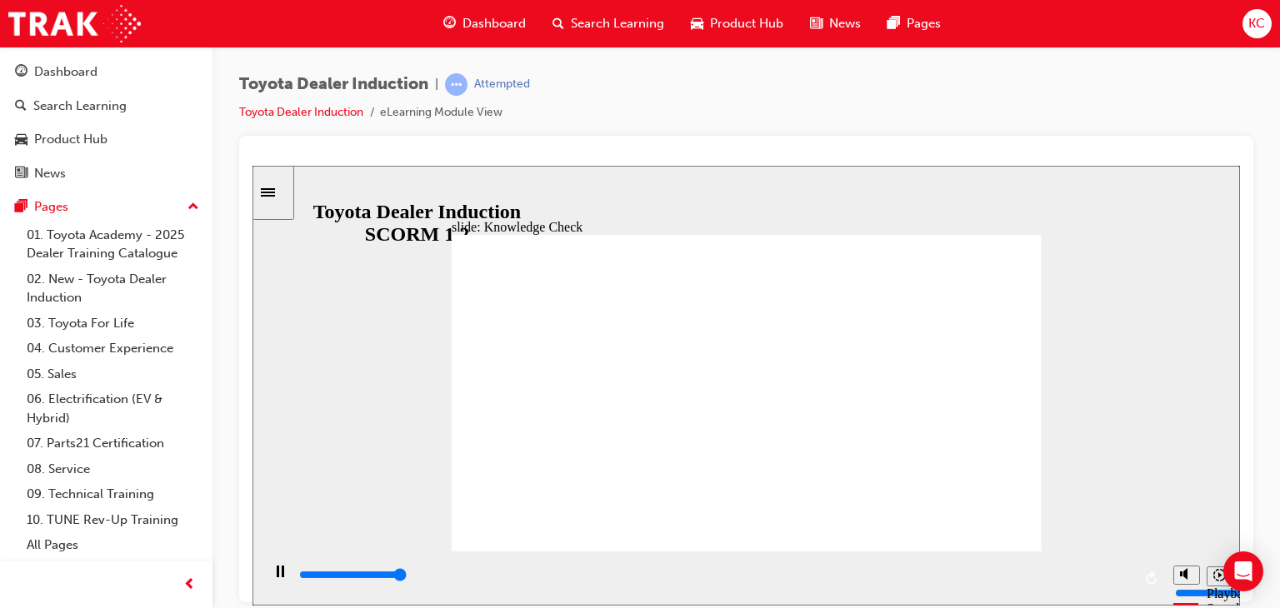
type input "5000"
radio input "true"
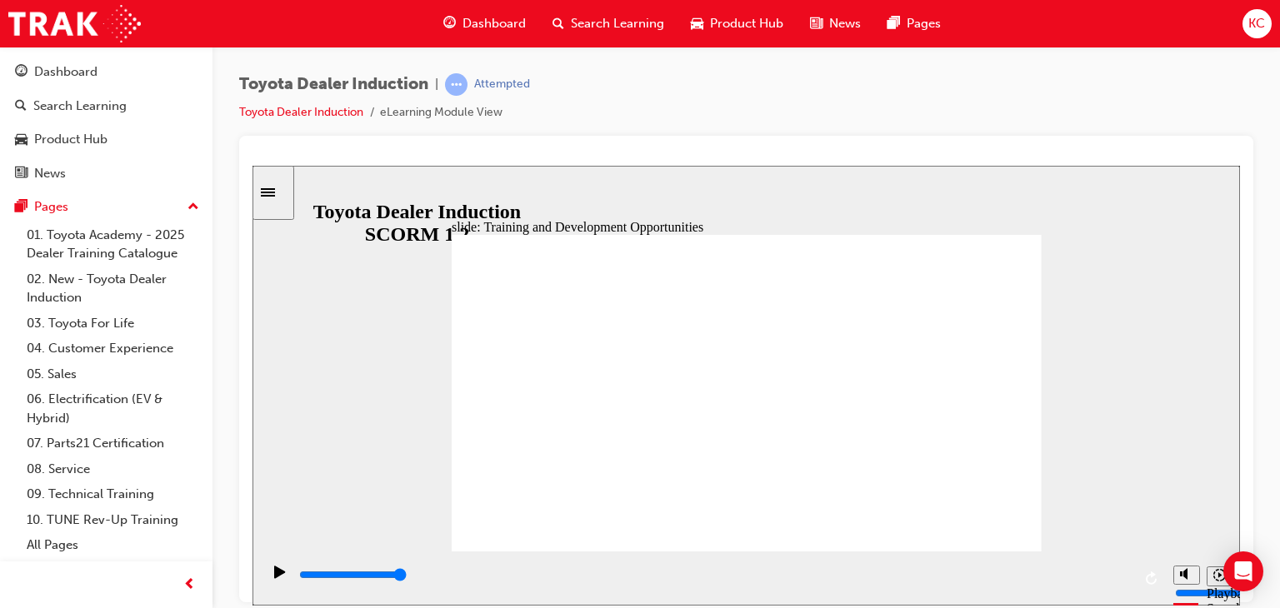
type input "5000"
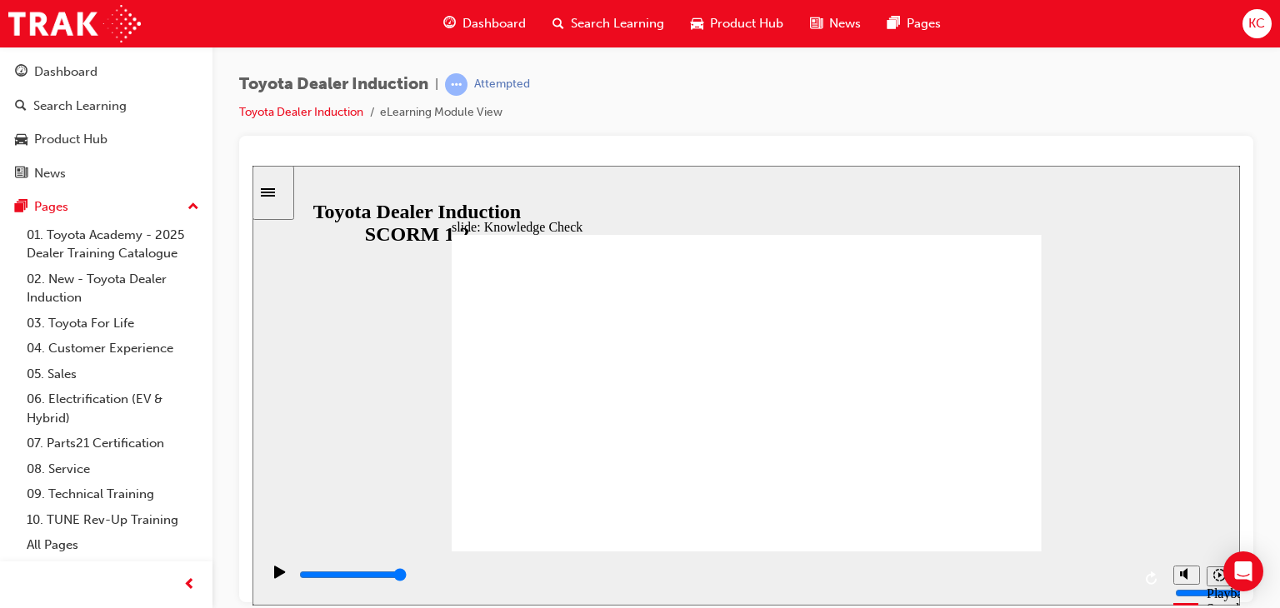
radio input "true"
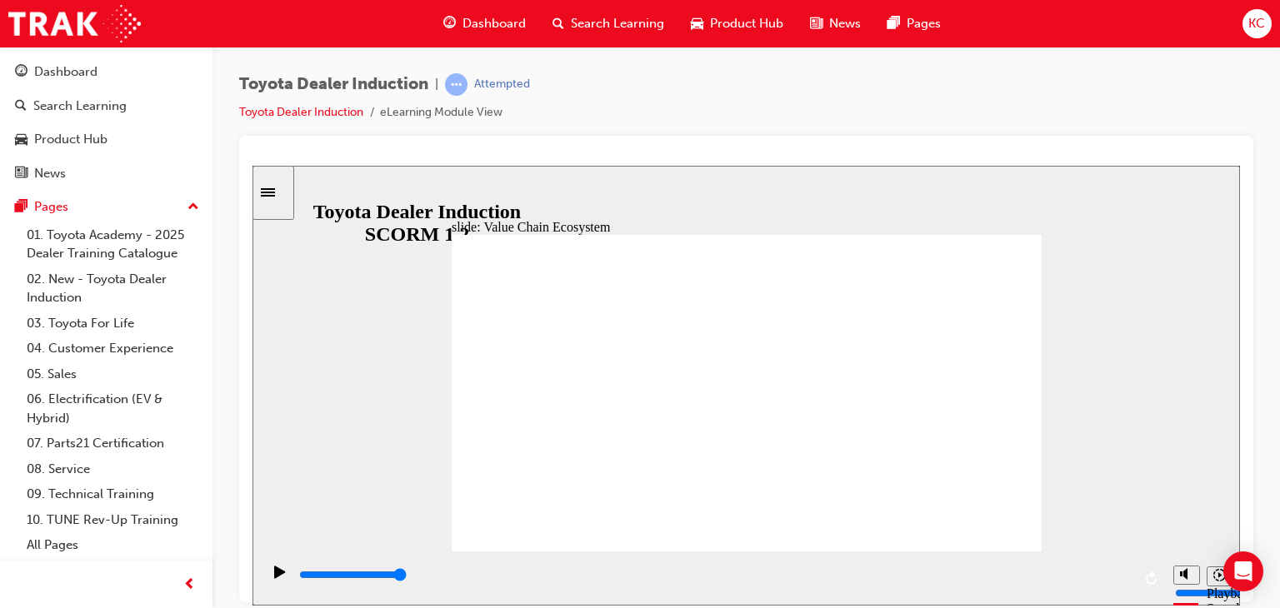
type input "11300"
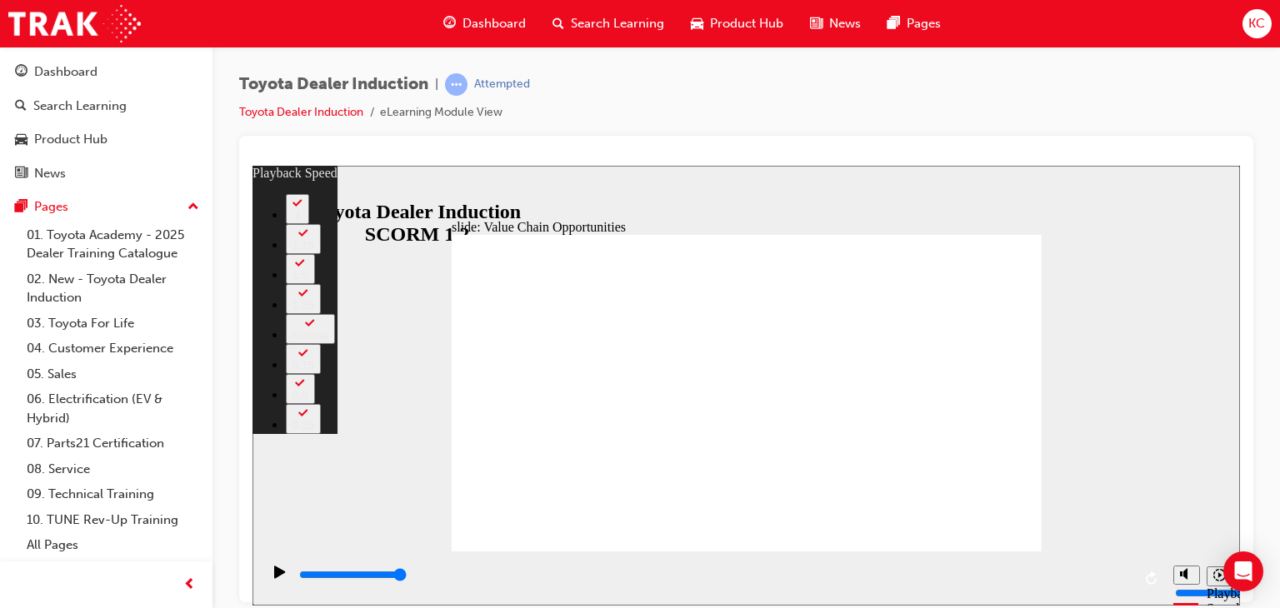
type input "64"
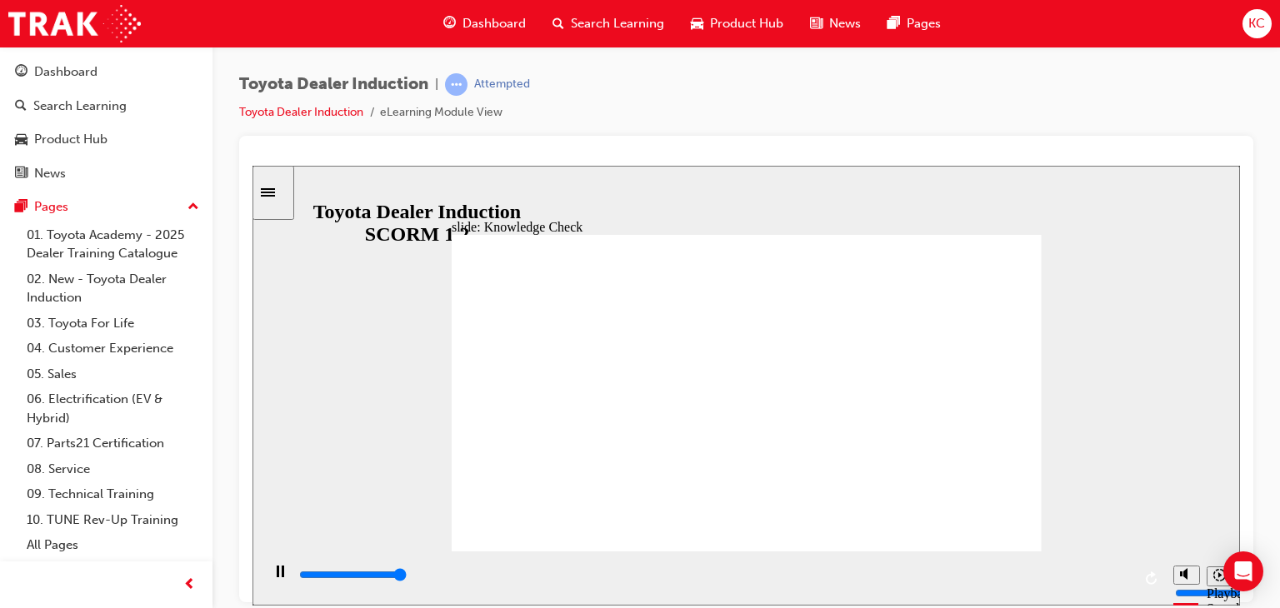
type input "5000"
radio input "true"
type input "5000"
radio input "true"
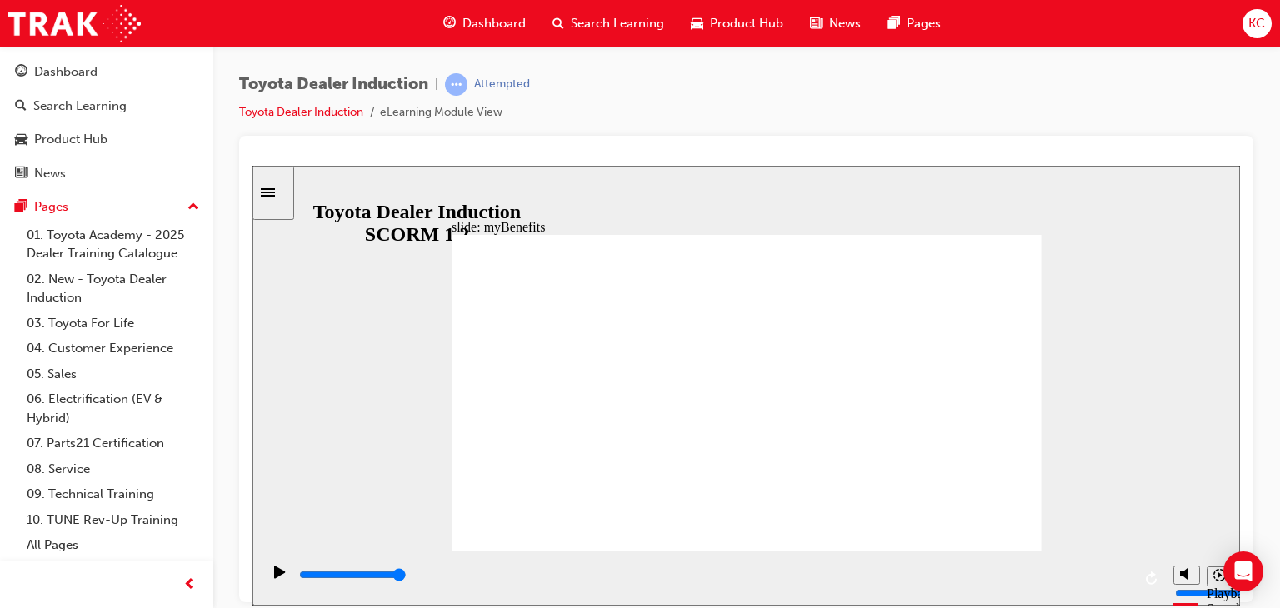
type input "5000"
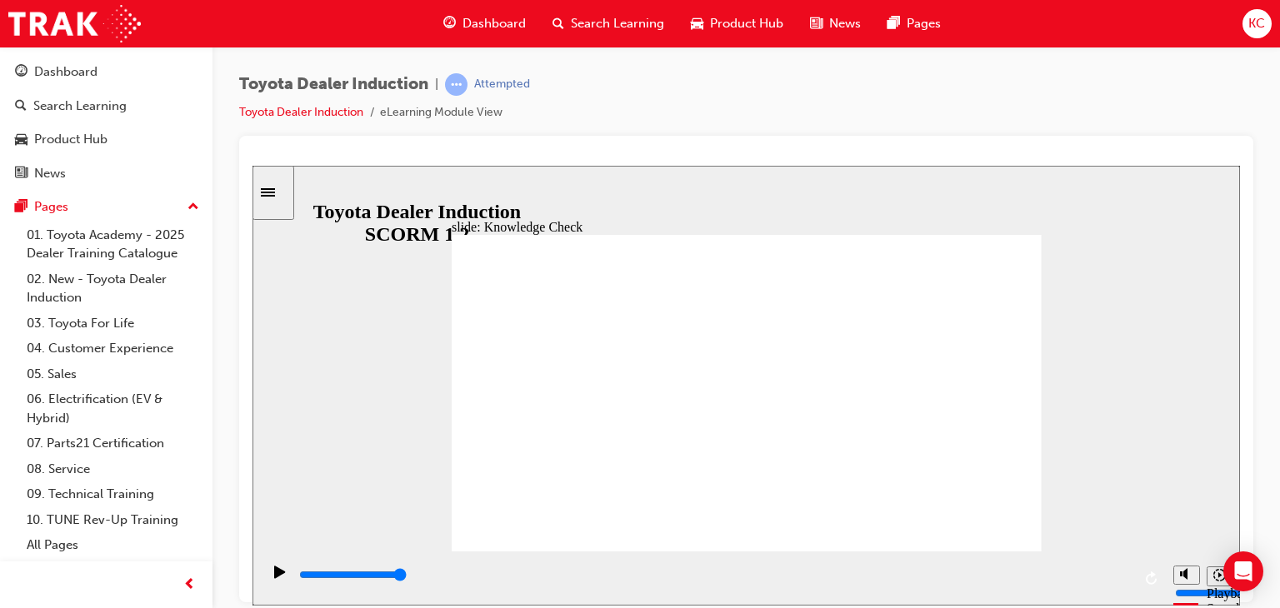
type input "P"
type input "PO"
type input "POR"
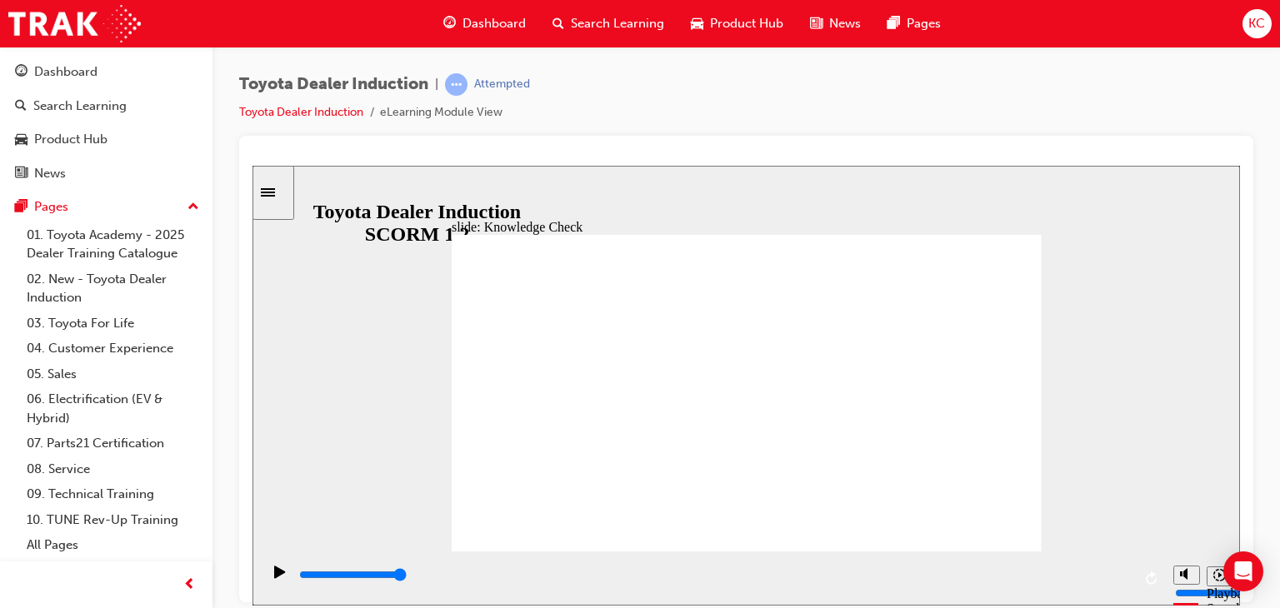
type input "POR"
type input "PORT"
type input "PORTA"
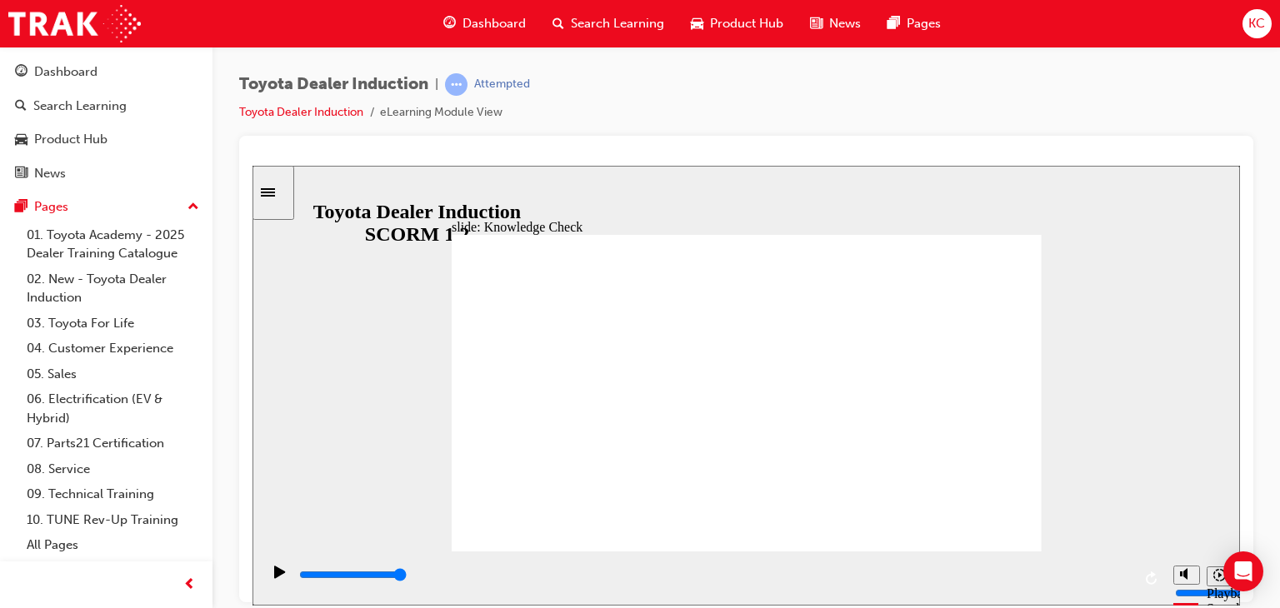
type input "PORTAL"
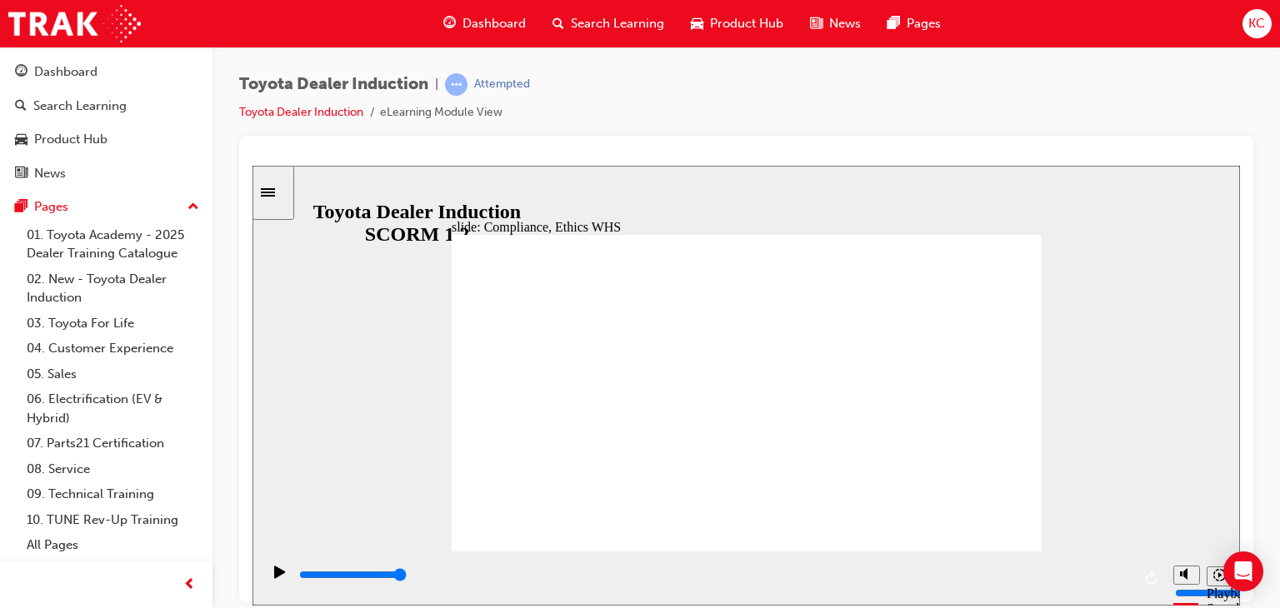
type input "4900"
type input "8400"
checkbox input "true"
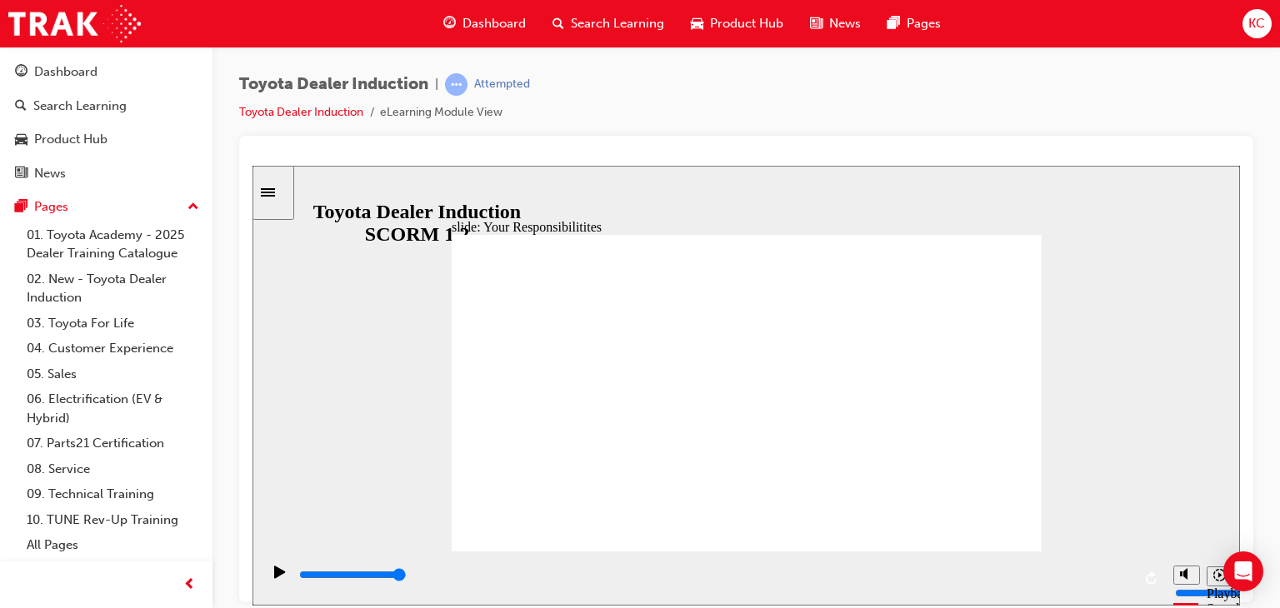
checkbox input "true"
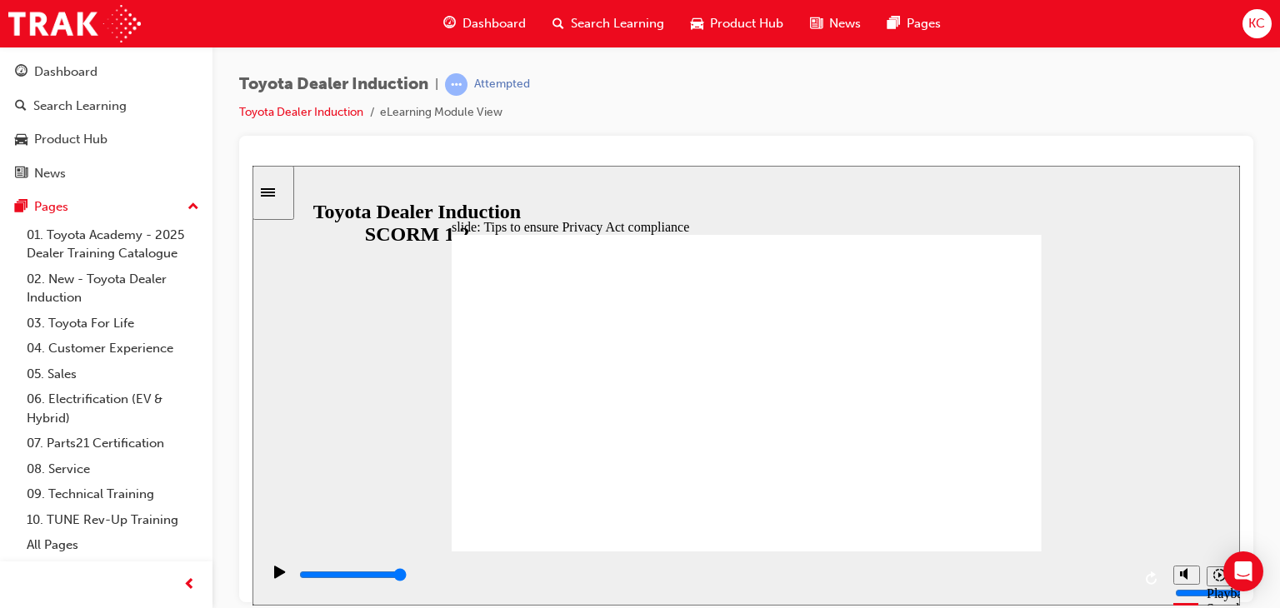
type input "5000"
checkbox input "true"
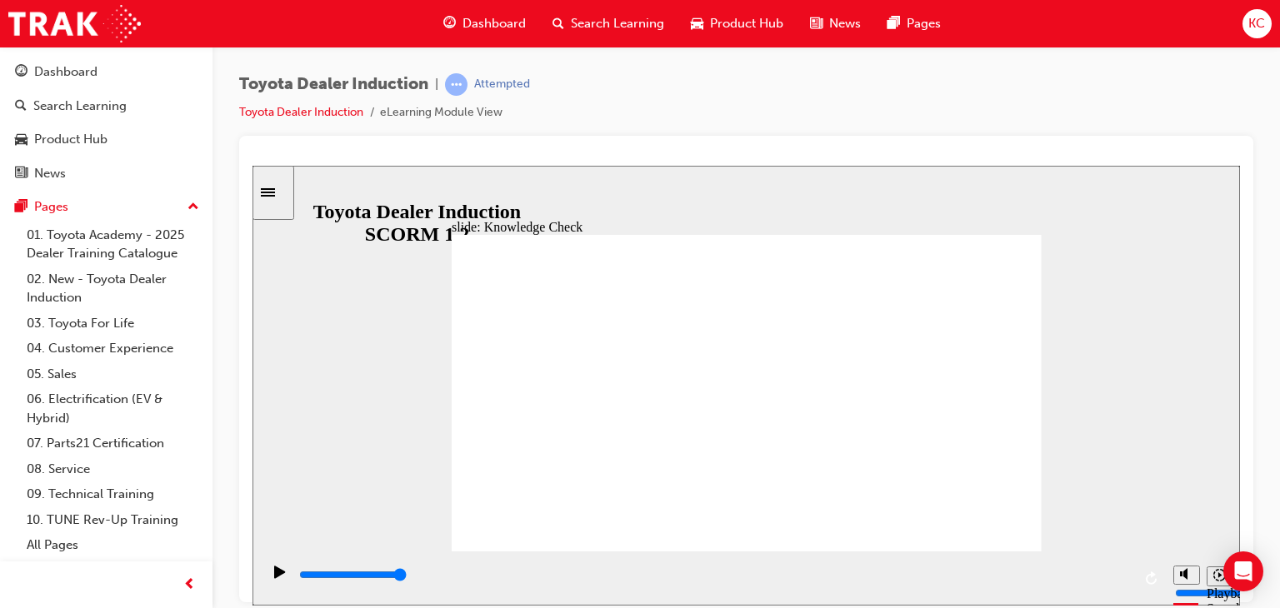
checkbox input "true"
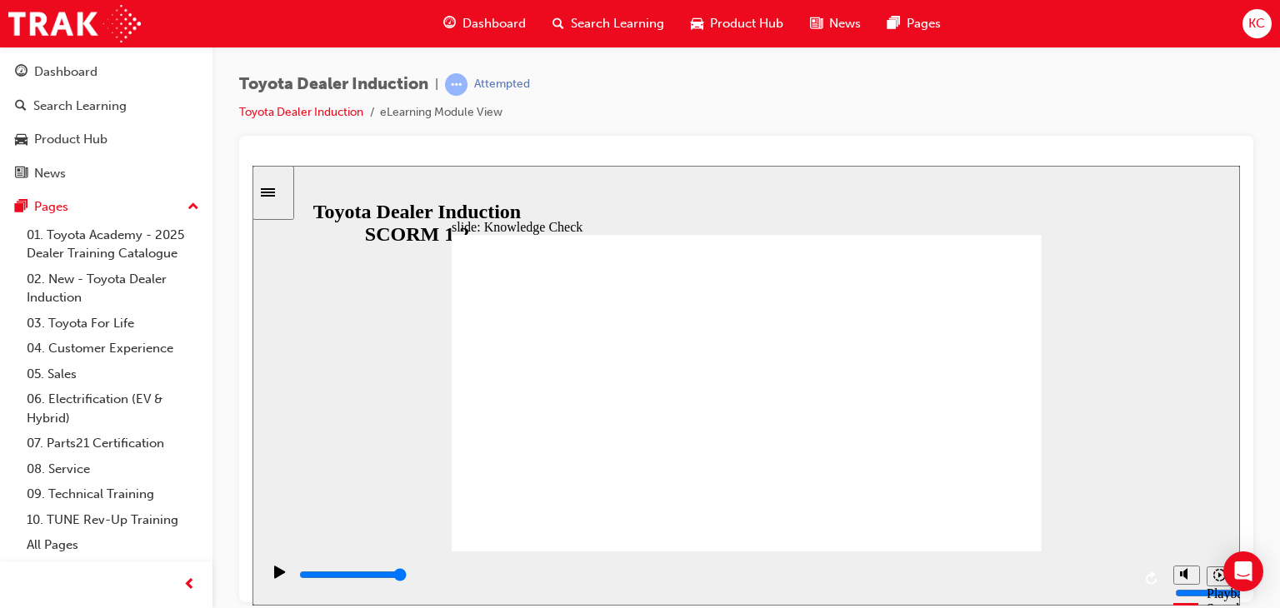
type input "4300"
radio input "true"
type input "5000"
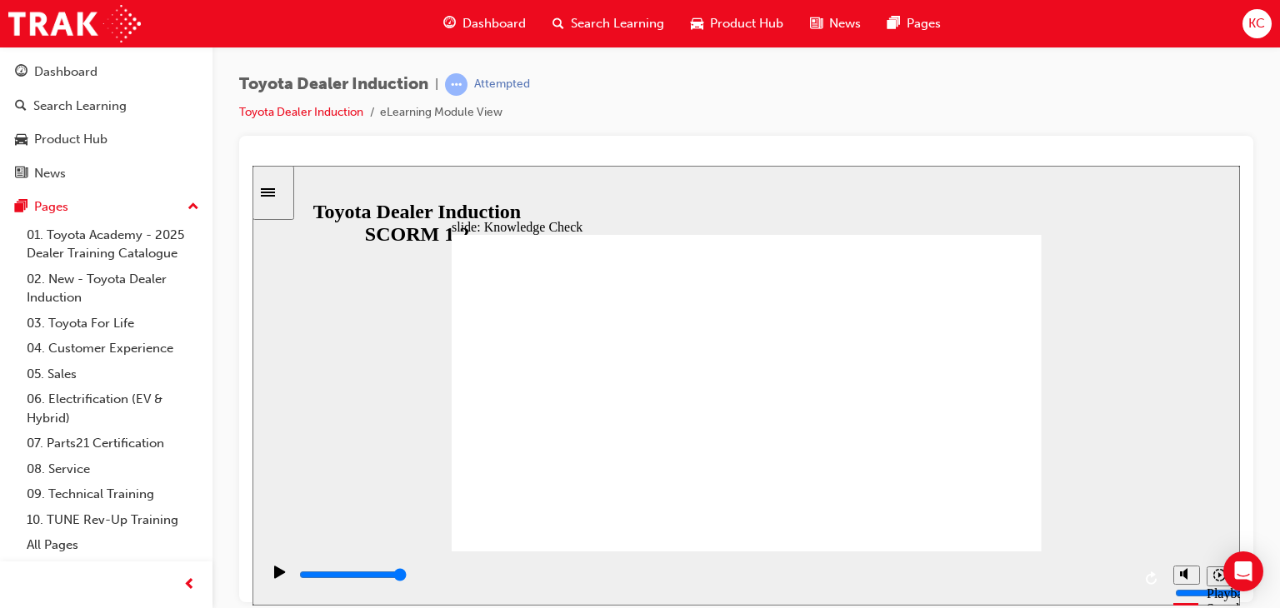
checkbox input "true"
type input "5000"
checkbox input "true"
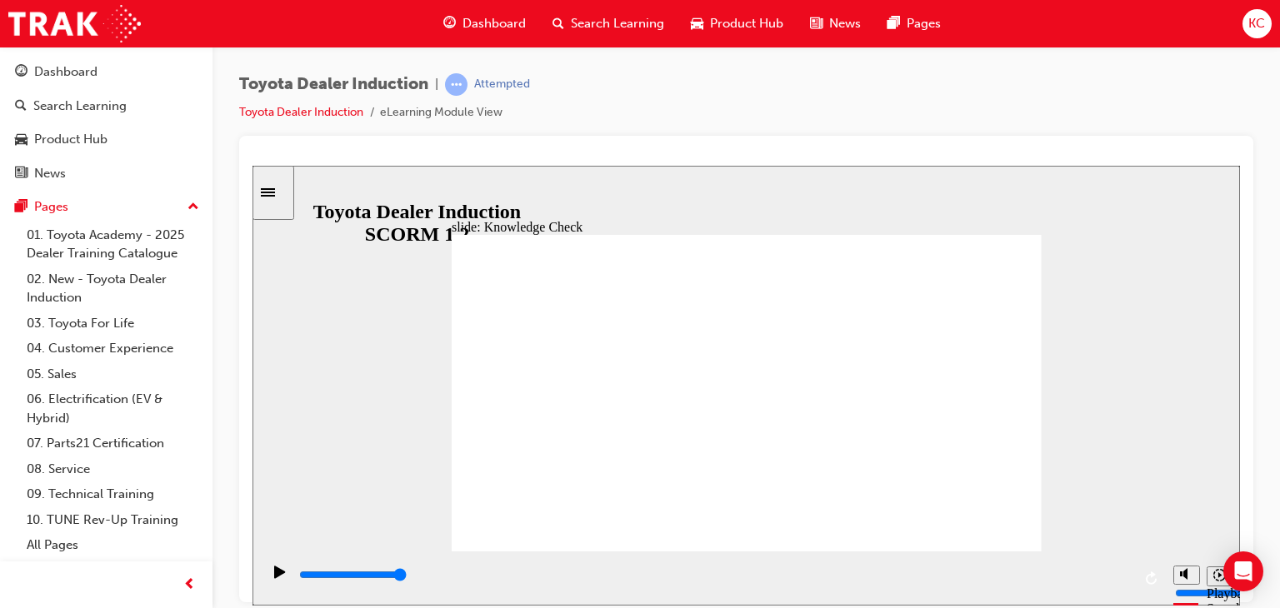
checkbox input "true"
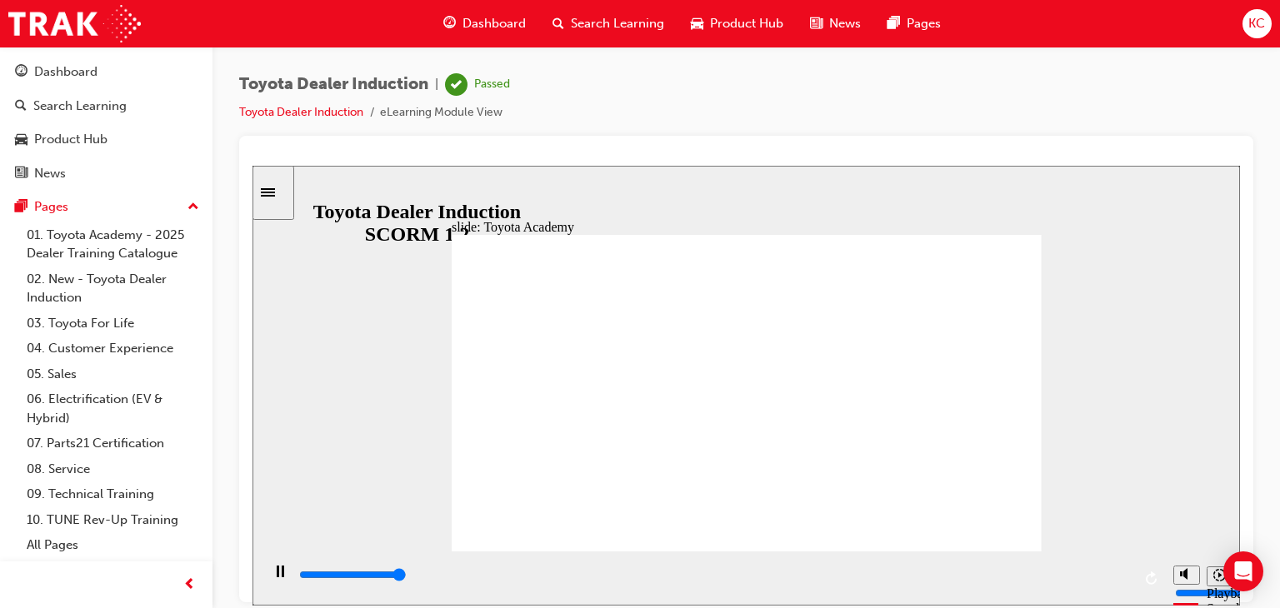
type input "9900"
